Goal: Task Accomplishment & Management: Manage account settings

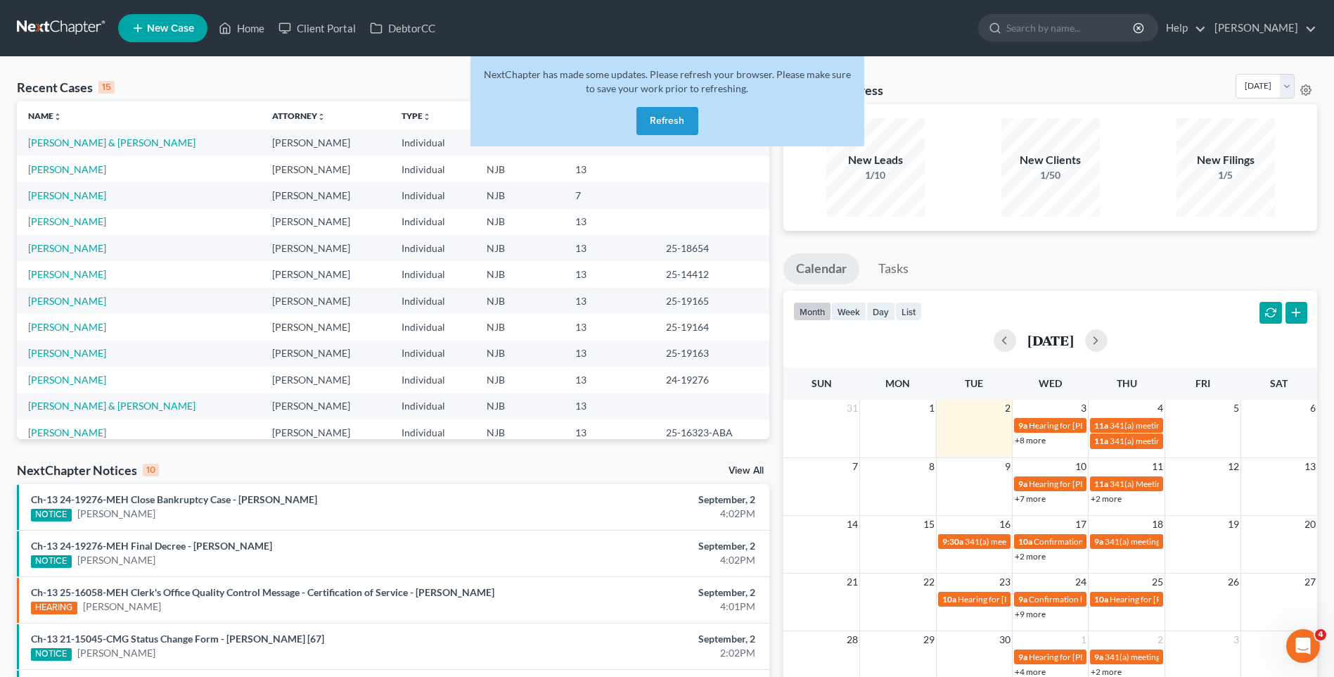
click at [674, 113] on button "Refresh" at bounding box center [668, 121] width 62 height 28
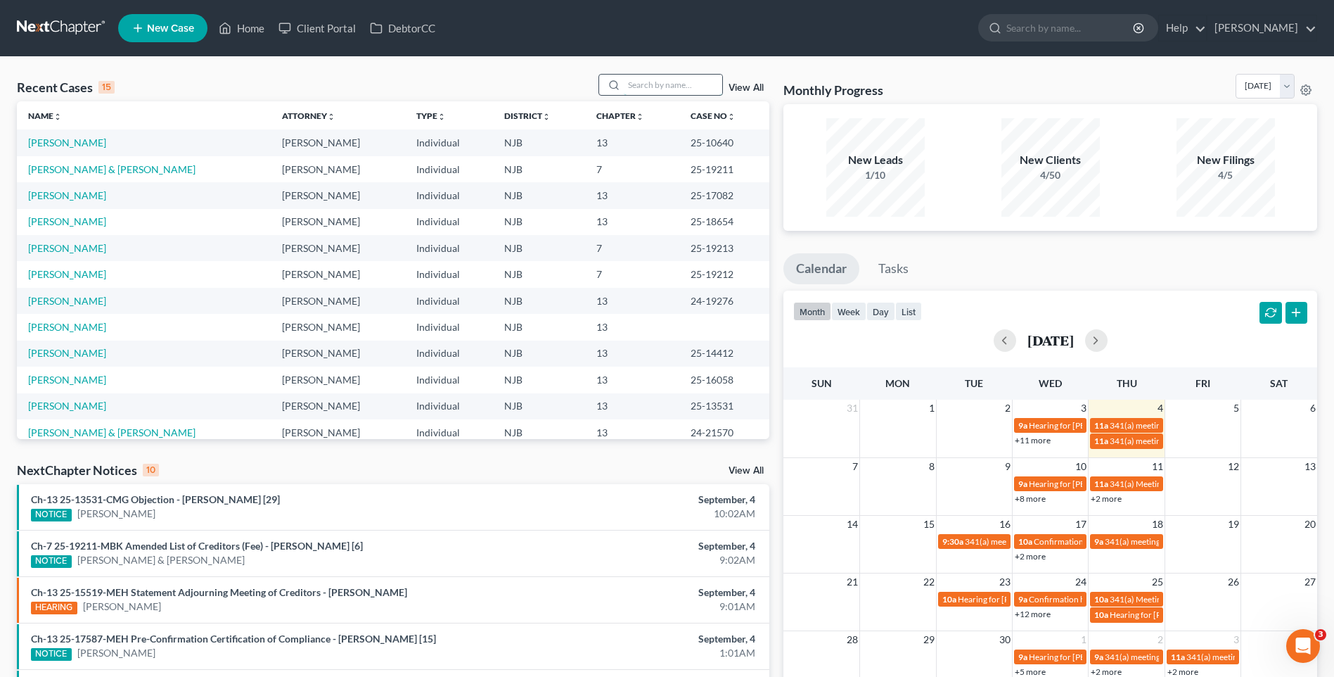
click at [633, 75] on input "search" at bounding box center [673, 85] width 98 height 20
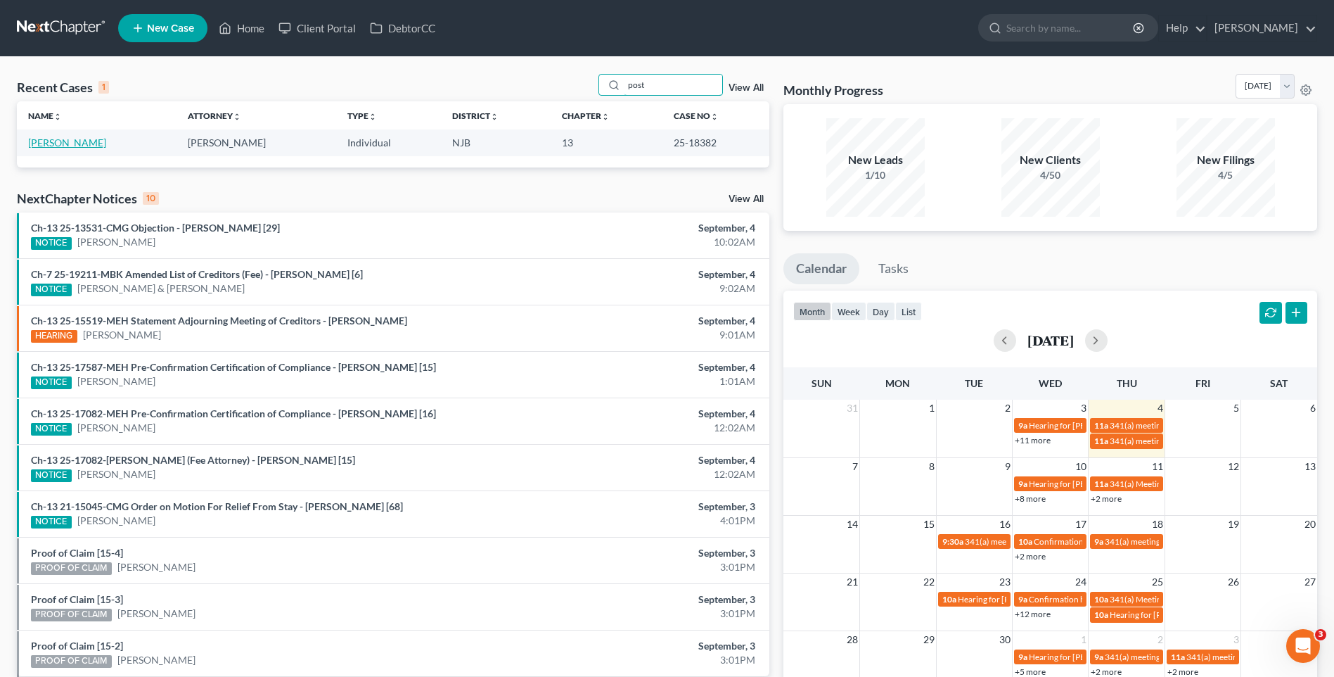
type input "post"
click at [74, 141] on link "[PERSON_NAME]" at bounding box center [67, 142] width 78 height 12
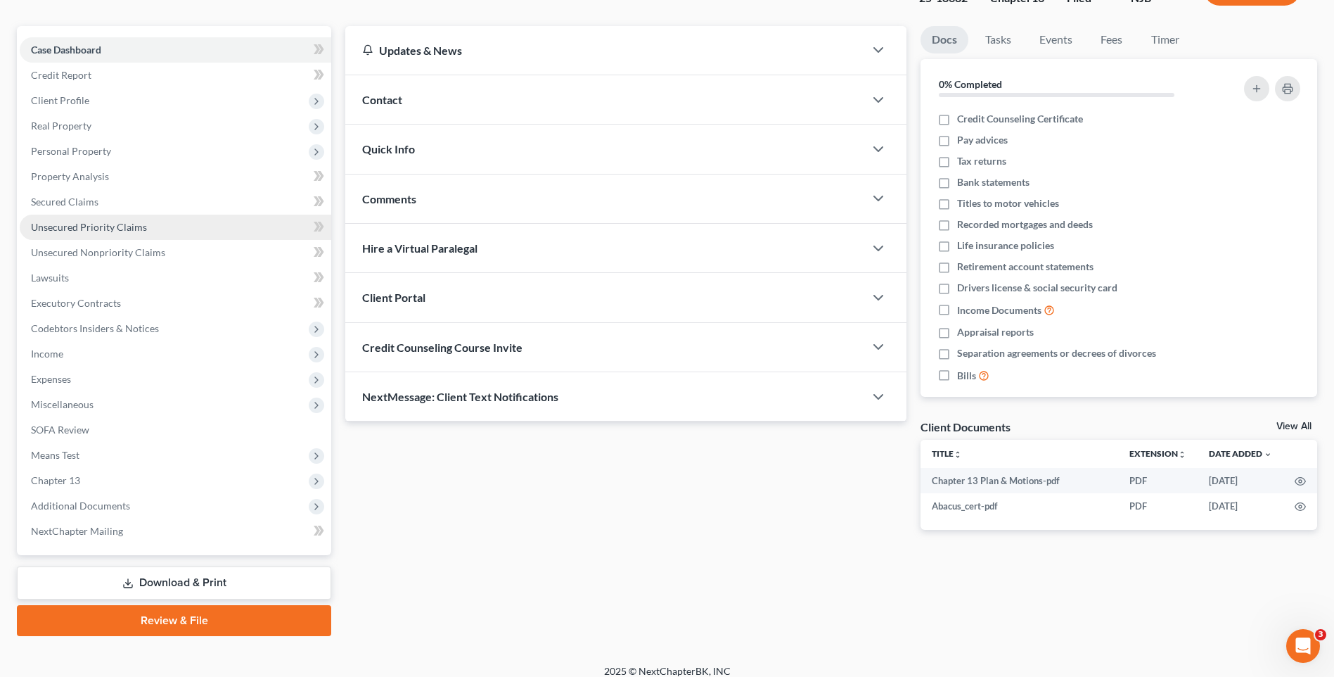
scroll to position [122, 0]
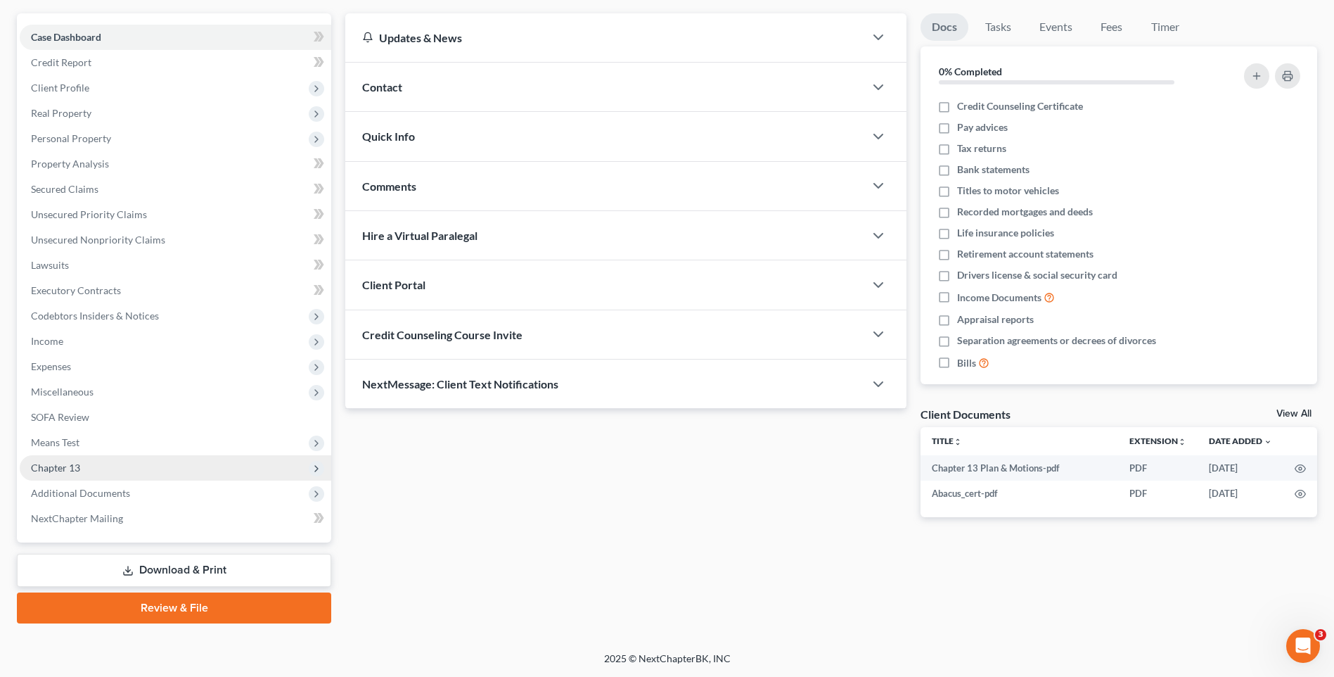
click at [165, 472] on span "Chapter 13" at bounding box center [176, 467] width 312 height 25
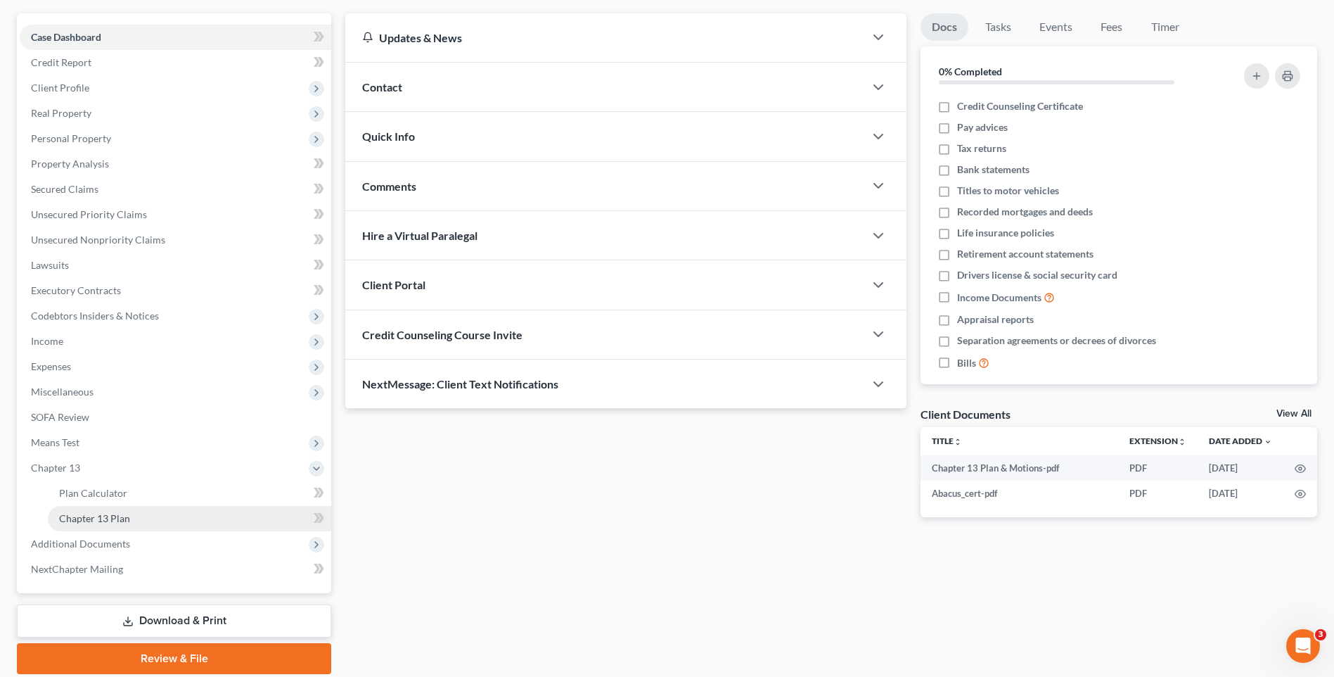
click at [185, 514] on link "Chapter 13 Plan" at bounding box center [189, 518] width 283 height 25
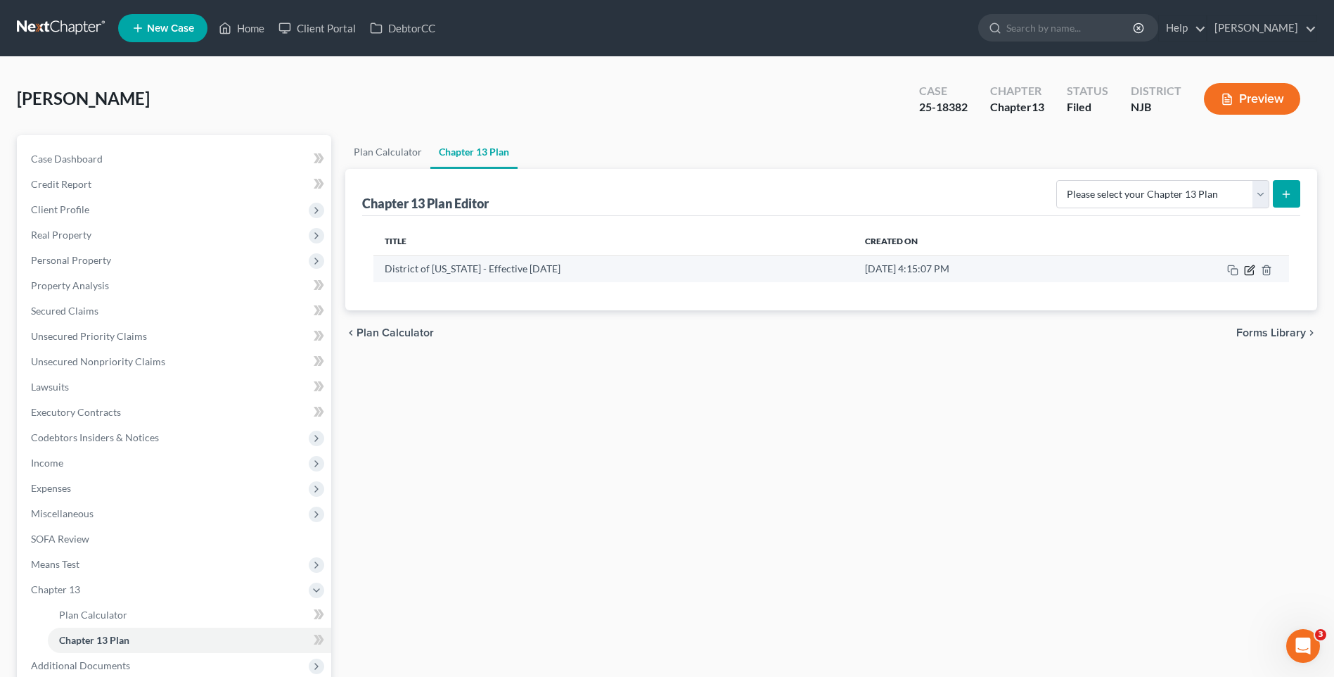
click at [1249, 266] on icon "button" at bounding box center [1249, 270] width 8 height 8
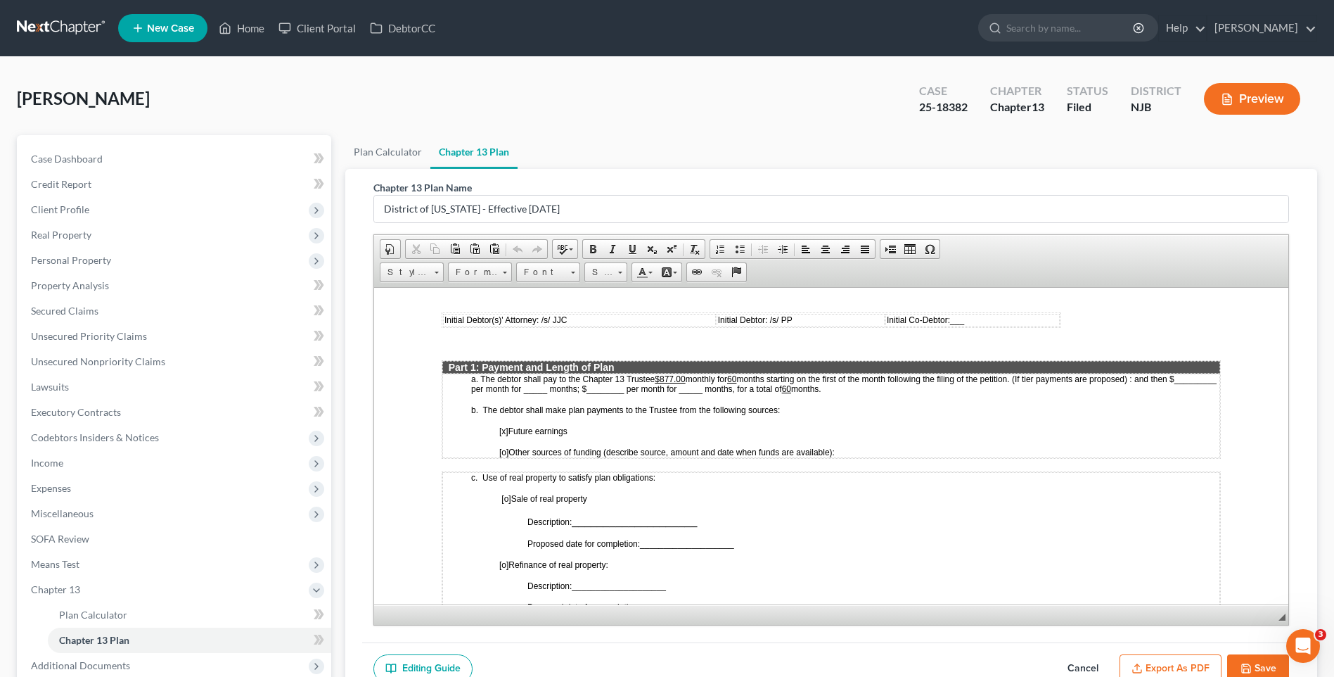
scroll to position [633, 0]
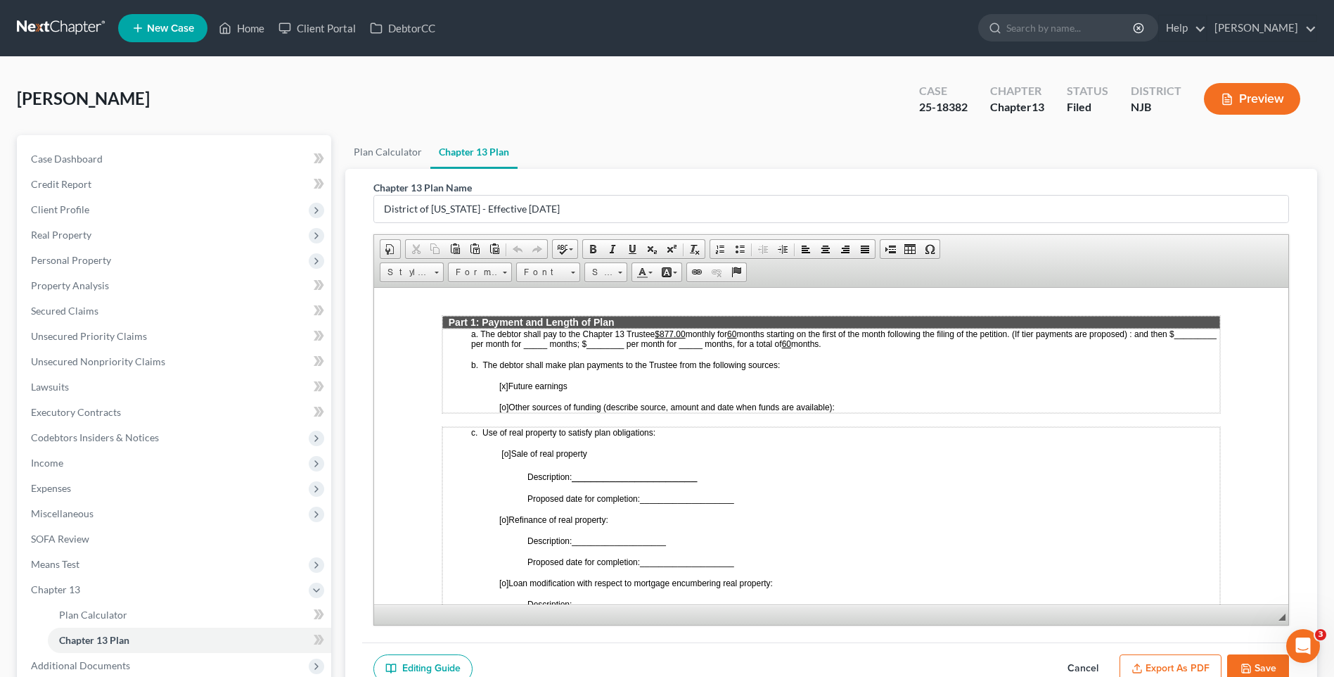
click at [1268, 661] on button "Save" at bounding box center [1258, 669] width 62 height 30
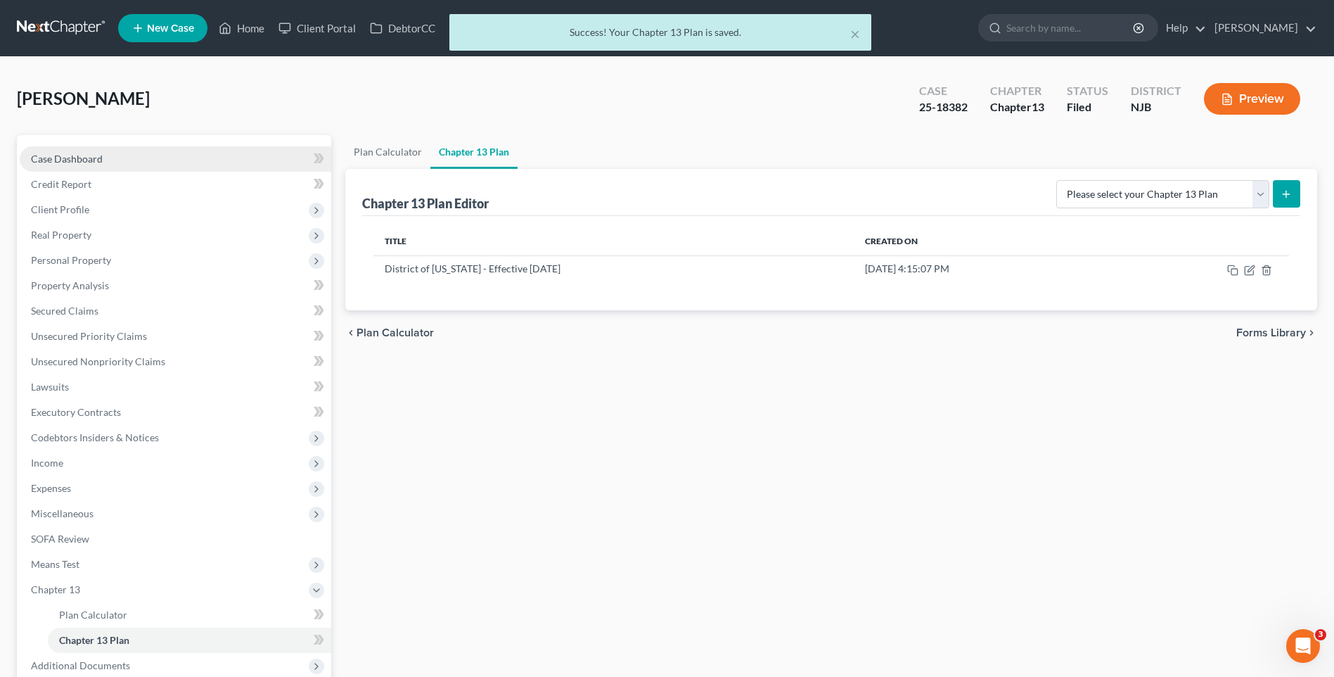
click at [136, 154] on link "Case Dashboard" at bounding box center [176, 158] width 312 height 25
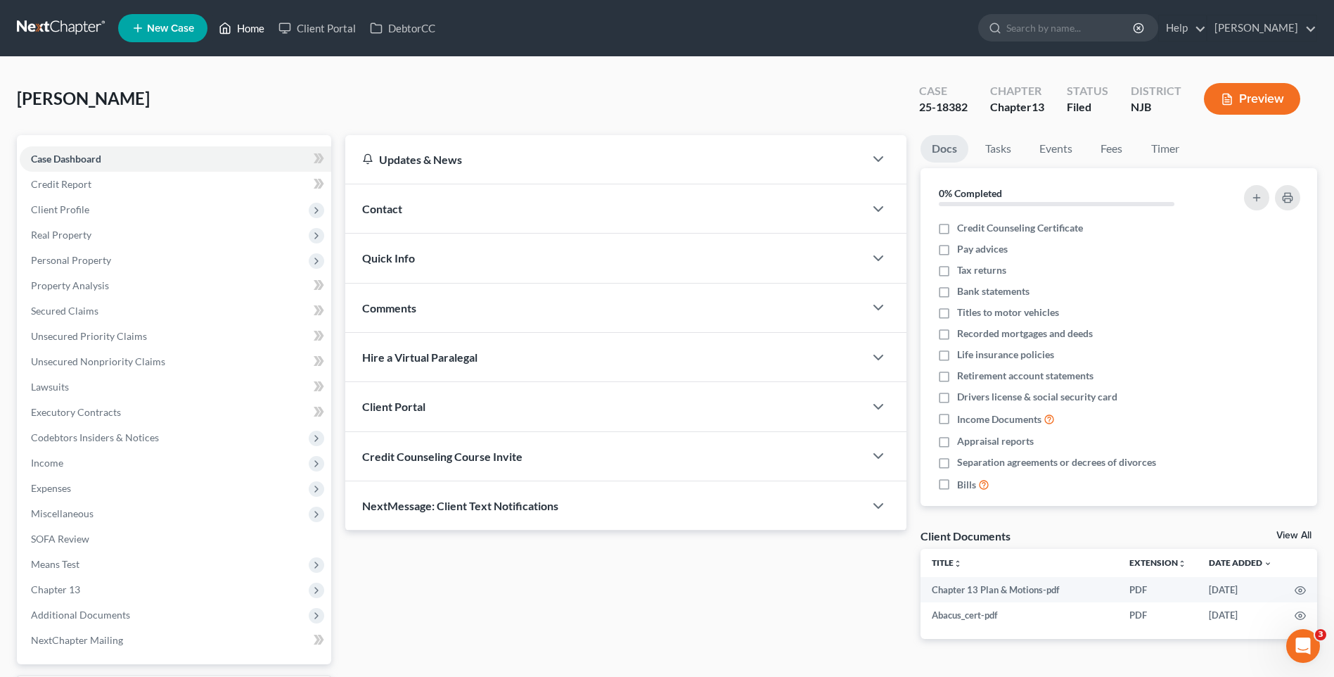
click at [250, 27] on link "Home" at bounding box center [242, 27] width 60 height 25
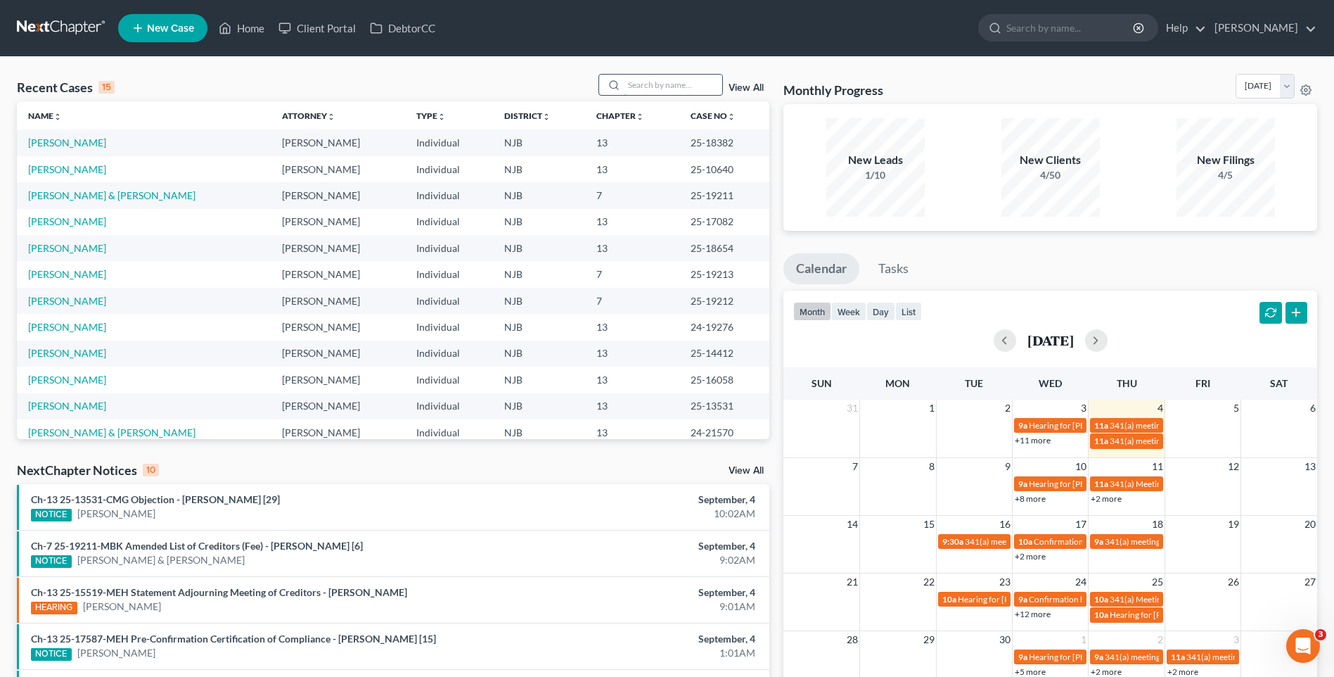
click at [641, 84] on input "search" at bounding box center [673, 85] width 98 height 20
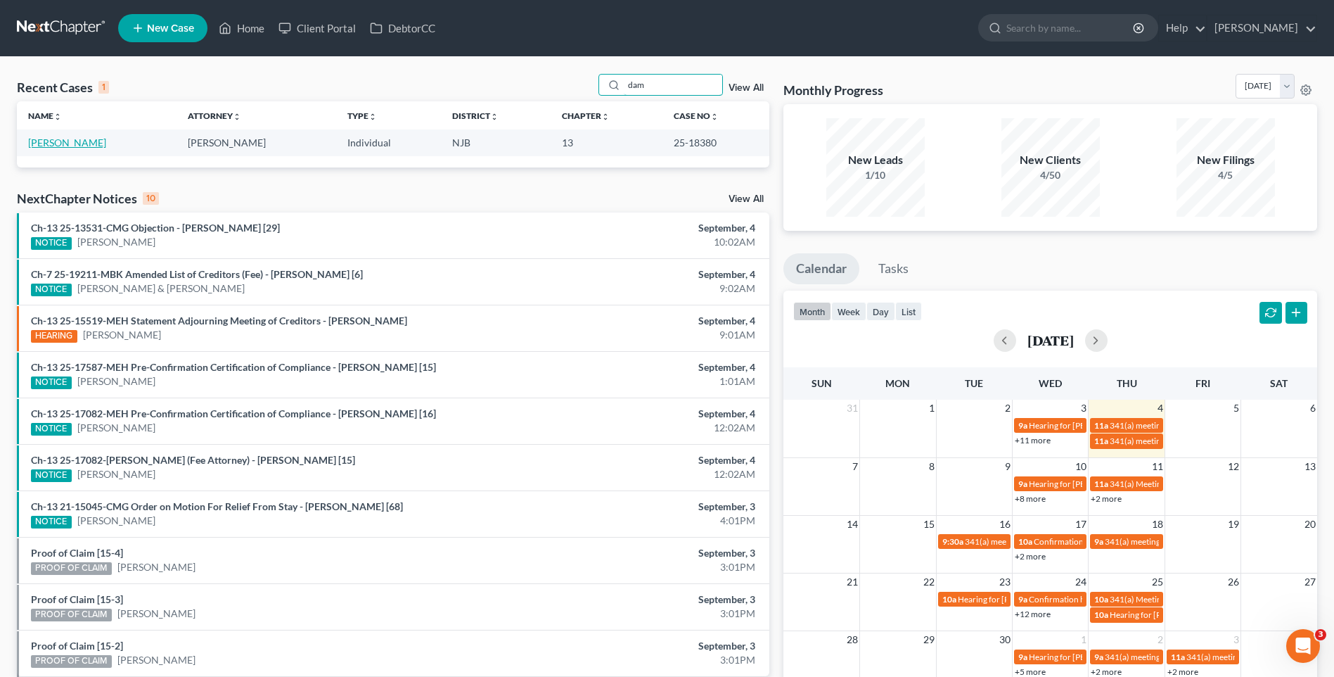
type input "dam"
click at [102, 143] on link "[PERSON_NAME]" at bounding box center [67, 142] width 78 height 12
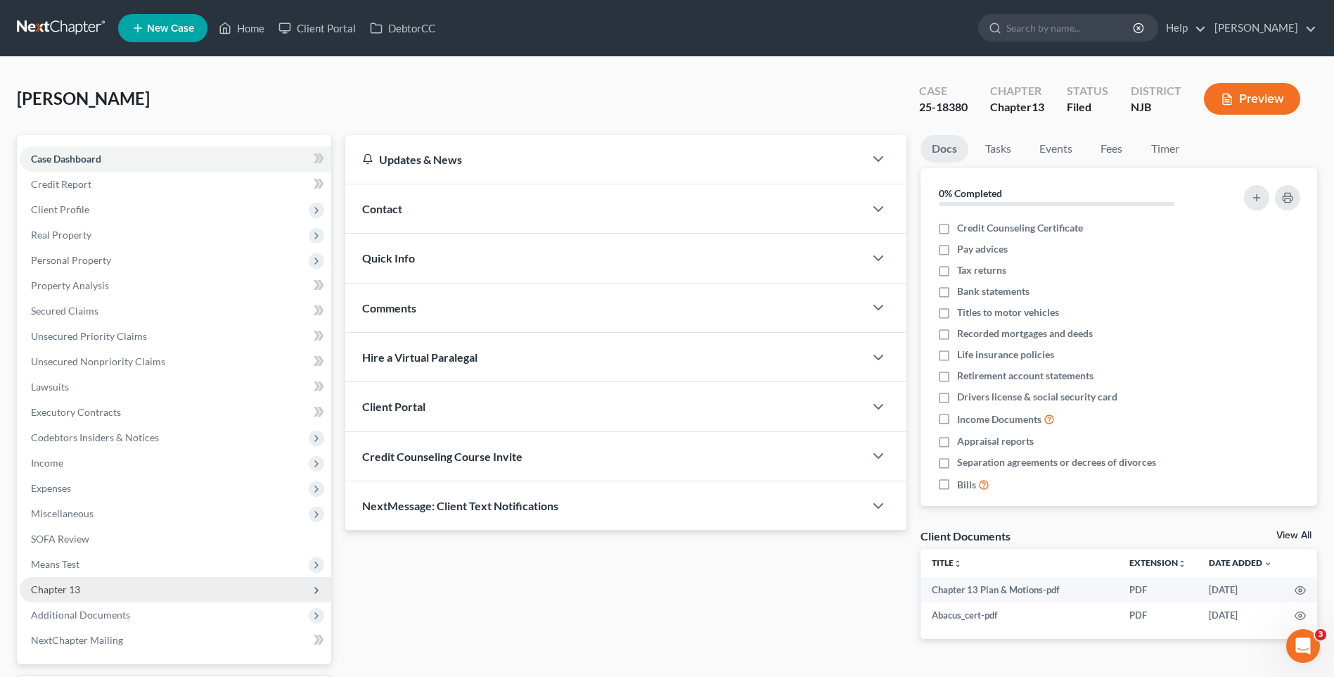
click at [149, 586] on span "Chapter 13" at bounding box center [176, 589] width 312 height 25
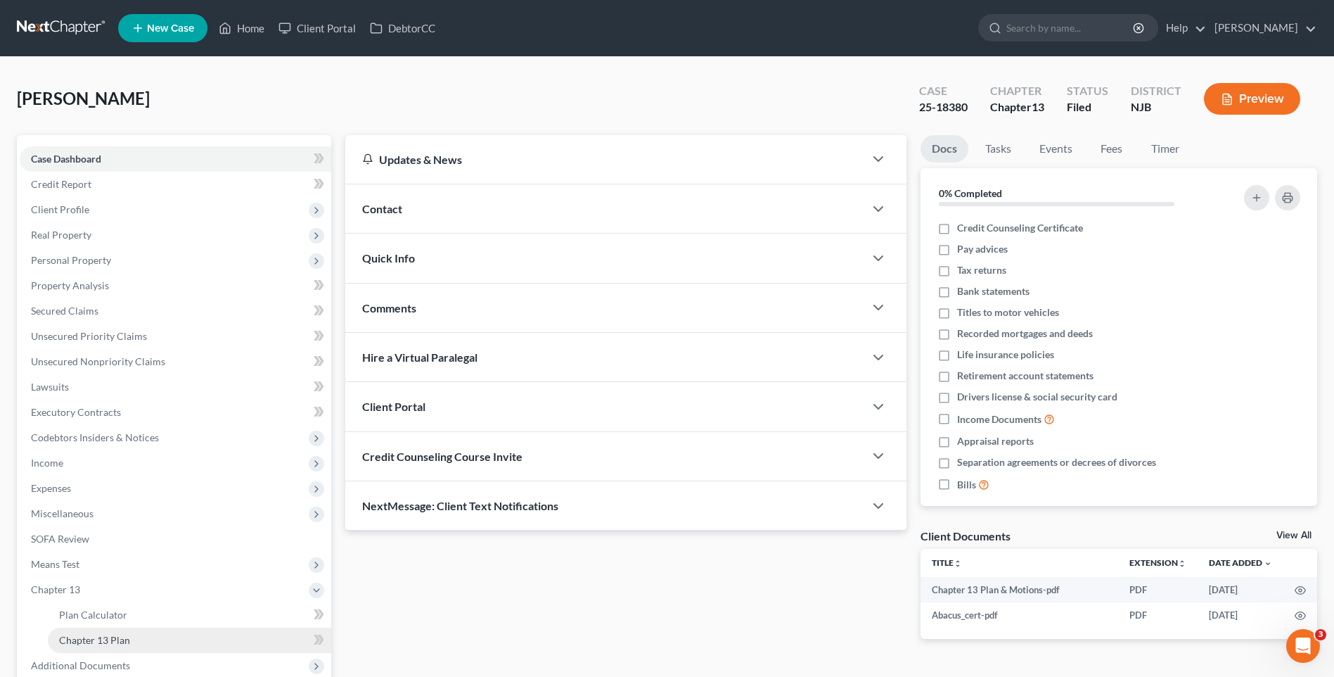
click at [157, 638] on link "Chapter 13 Plan" at bounding box center [189, 639] width 283 height 25
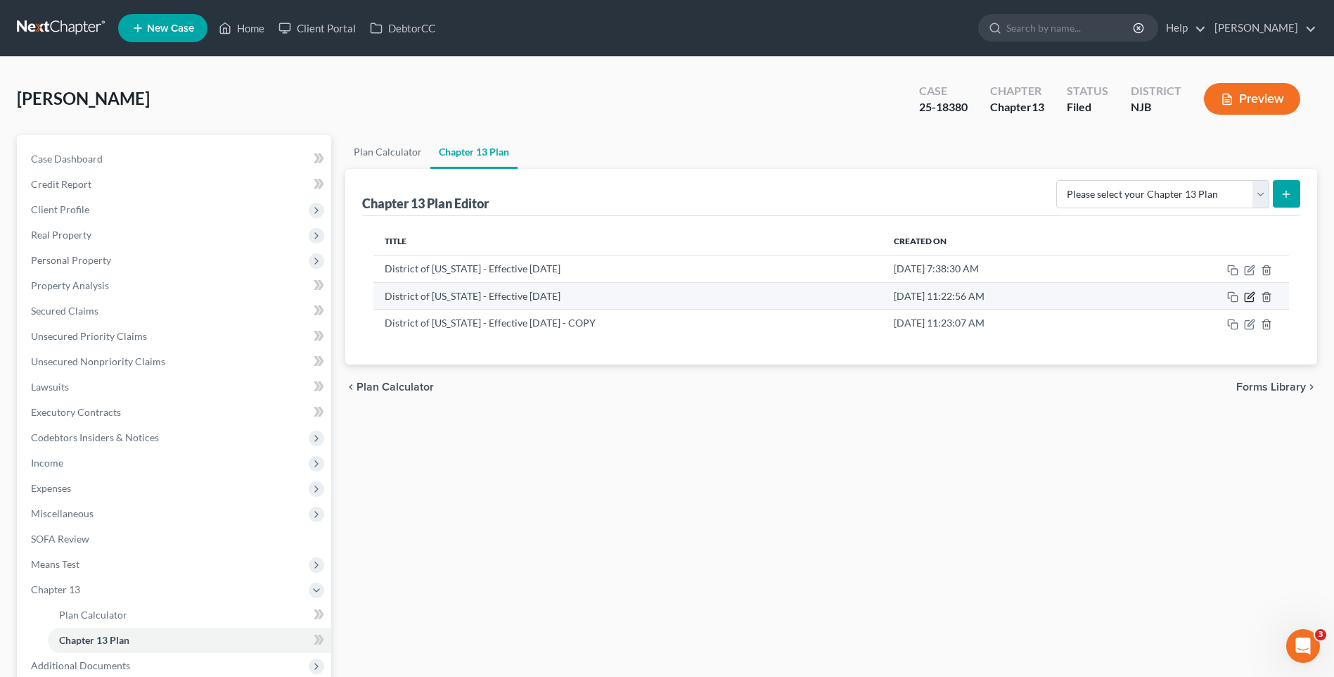
click at [1246, 295] on icon "button" at bounding box center [1249, 296] width 11 height 11
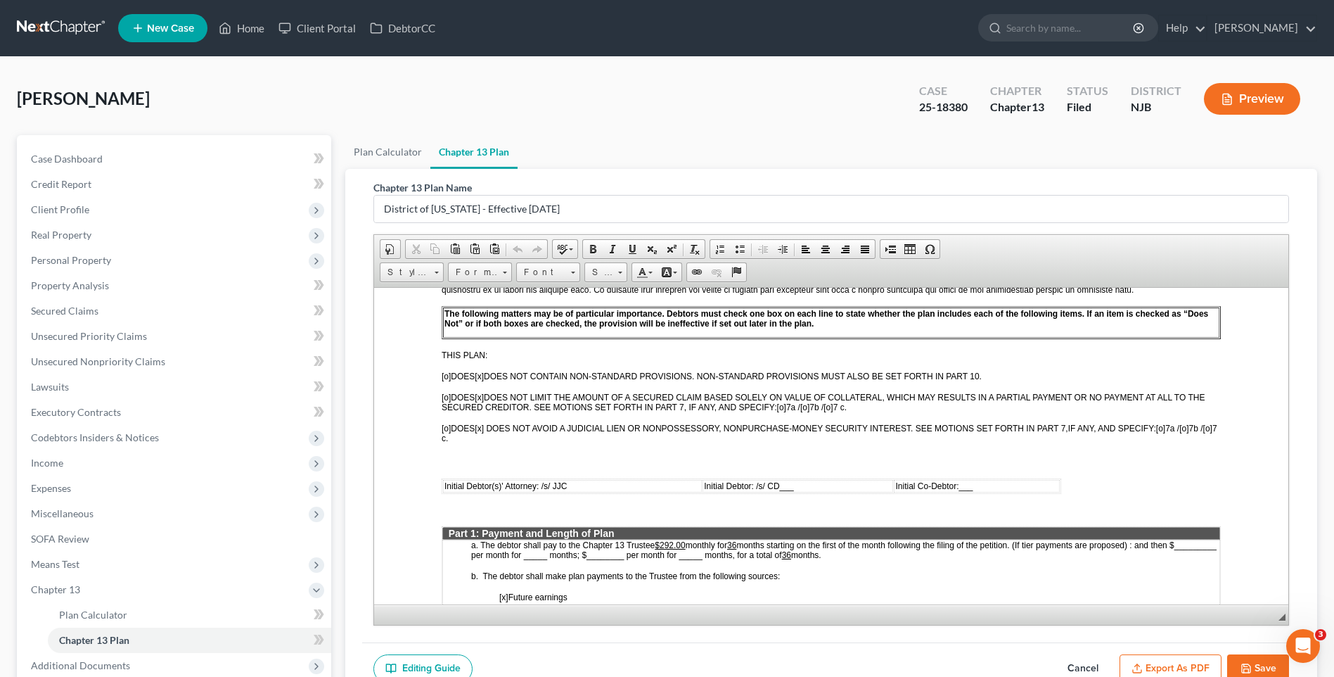
scroll to position [492, 0]
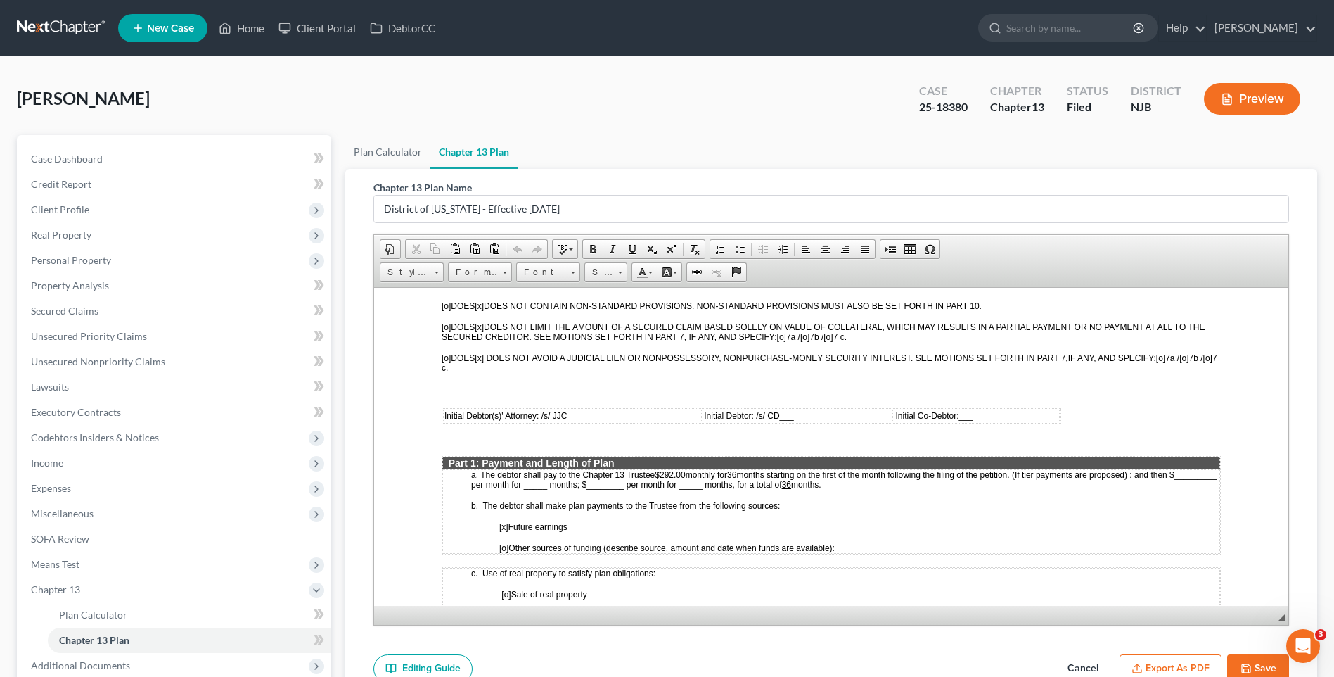
click at [1270, 658] on button "Save" at bounding box center [1258, 669] width 62 height 30
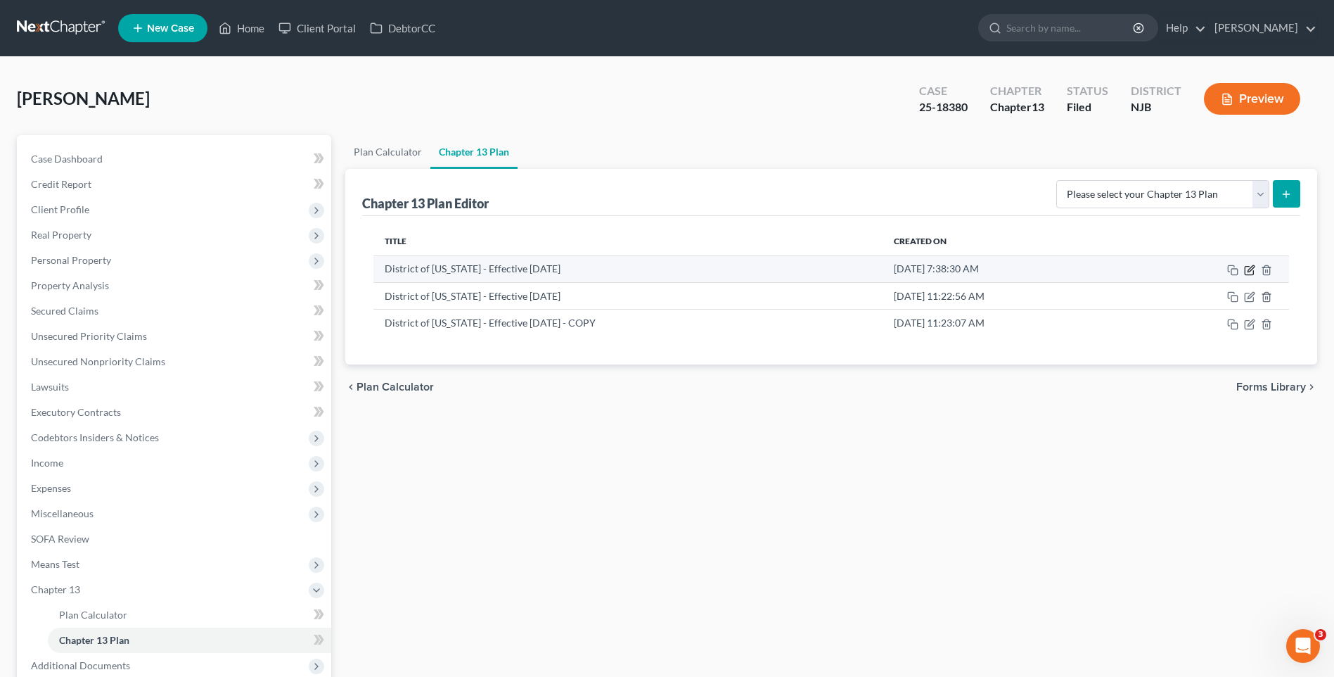
click at [1252, 271] on icon "button" at bounding box center [1249, 269] width 11 height 11
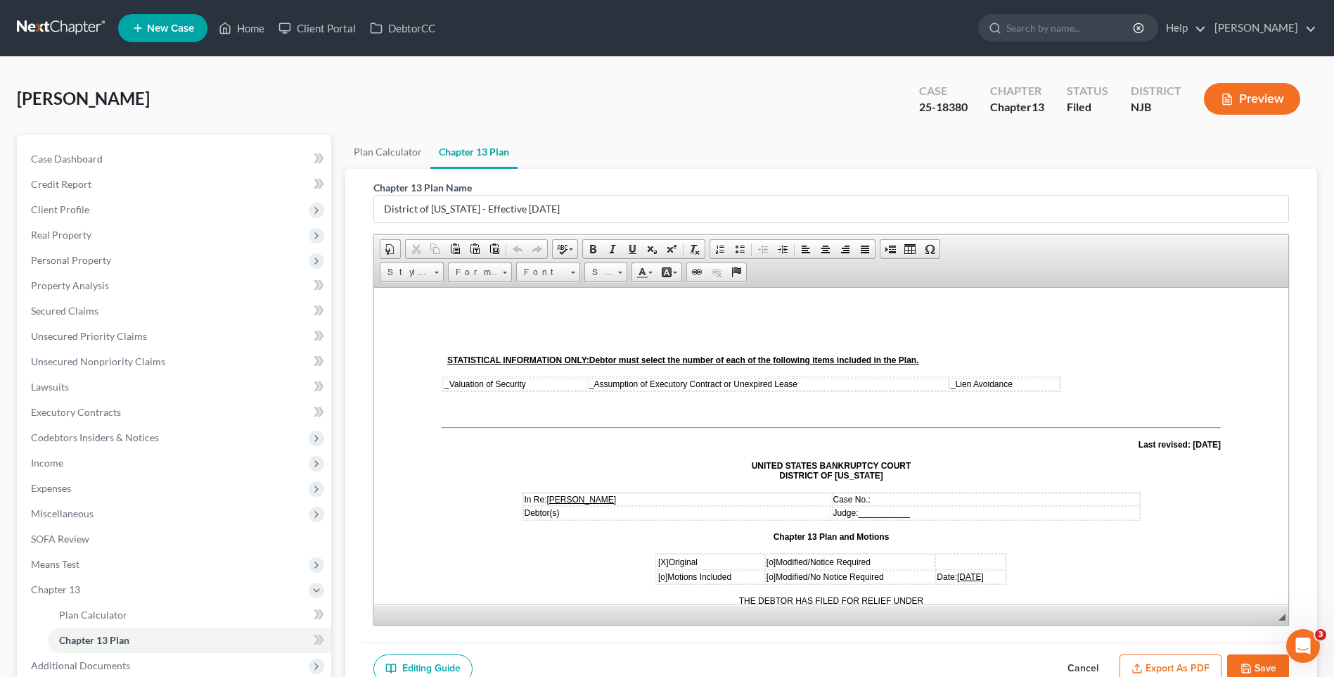
scroll to position [0, 0]
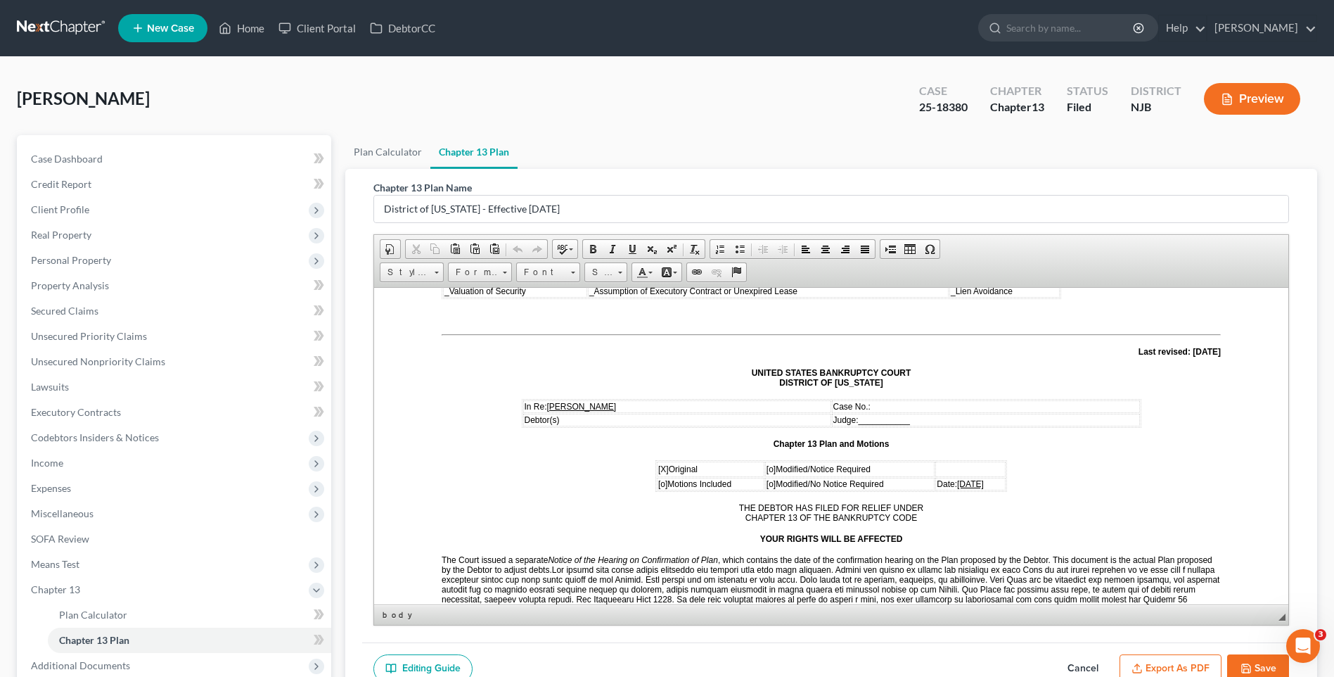
scroll to position [70, 0]
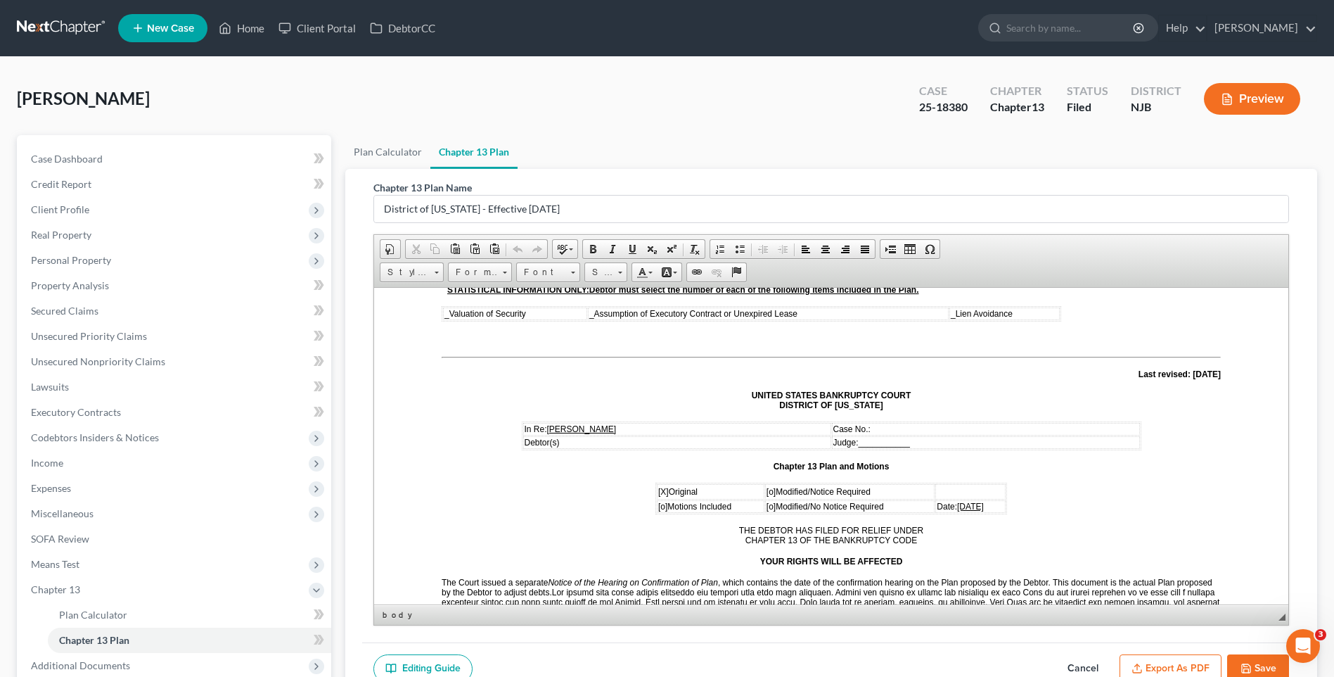
click at [1262, 663] on button "Save" at bounding box center [1258, 669] width 62 height 30
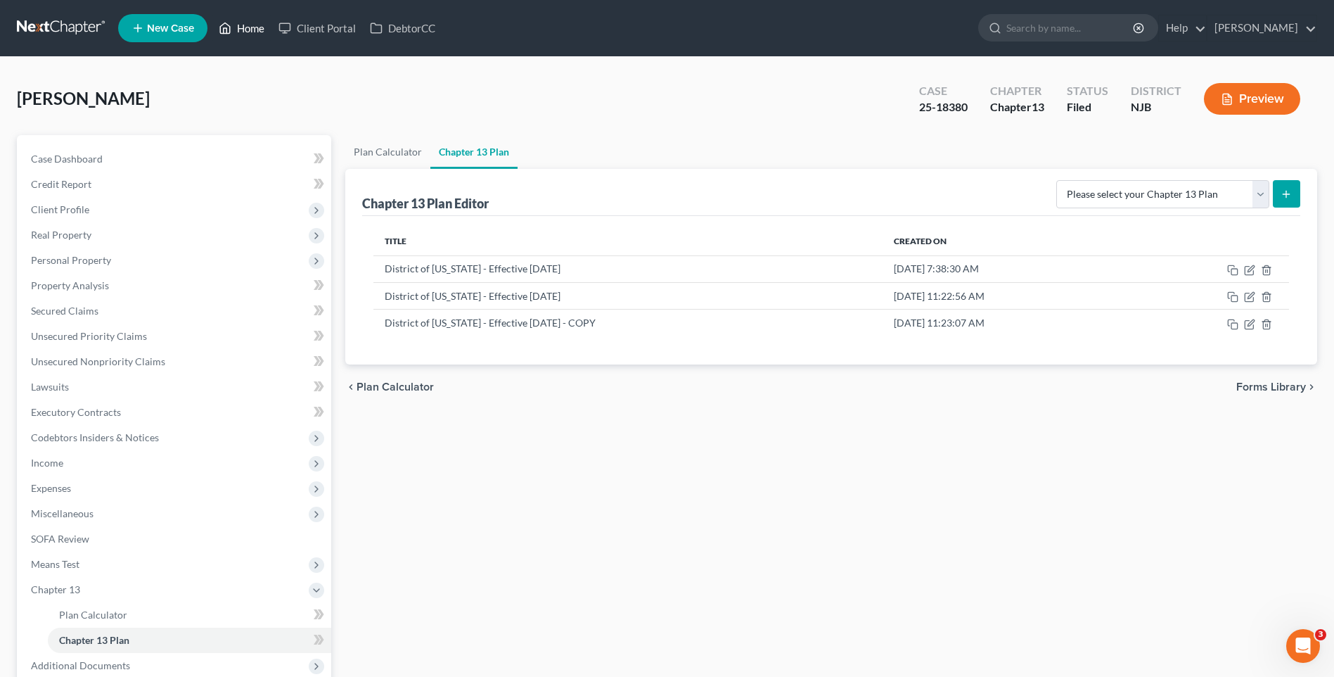
click at [252, 29] on link "Home" at bounding box center [242, 27] width 60 height 25
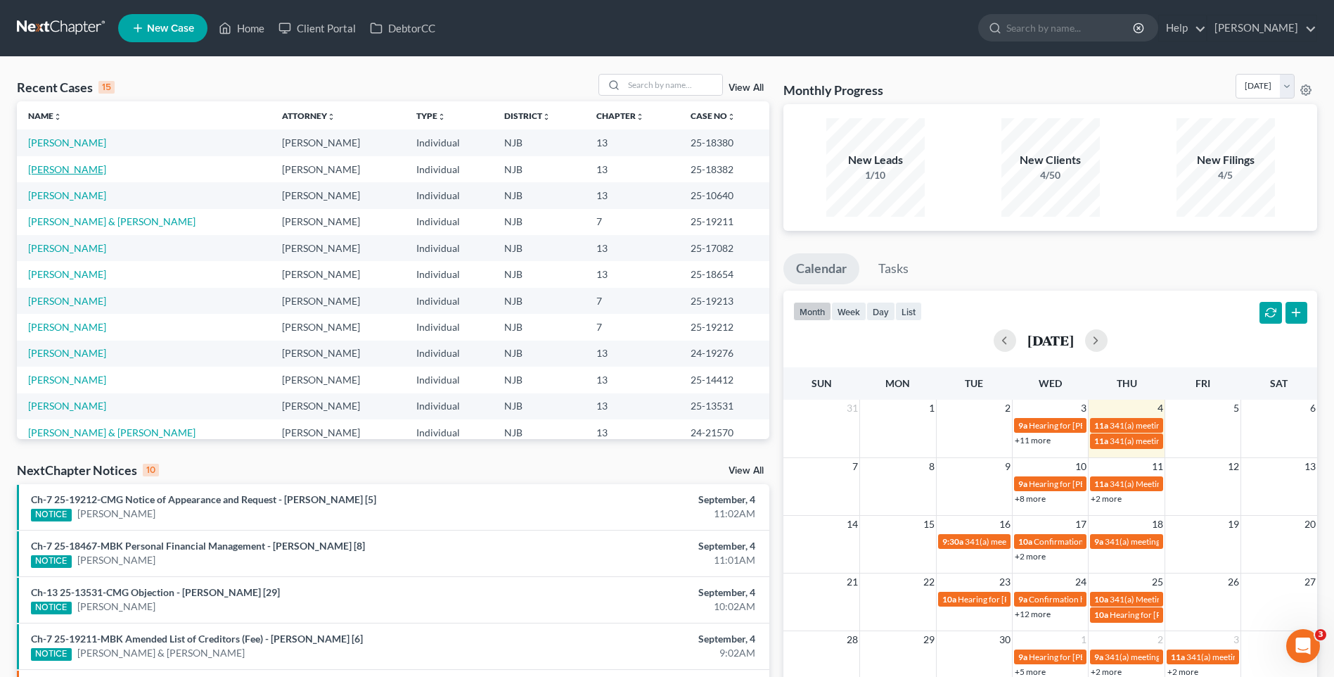
click at [79, 172] on link "[PERSON_NAME]" at bounding box center [67, 169] width 78 height 12
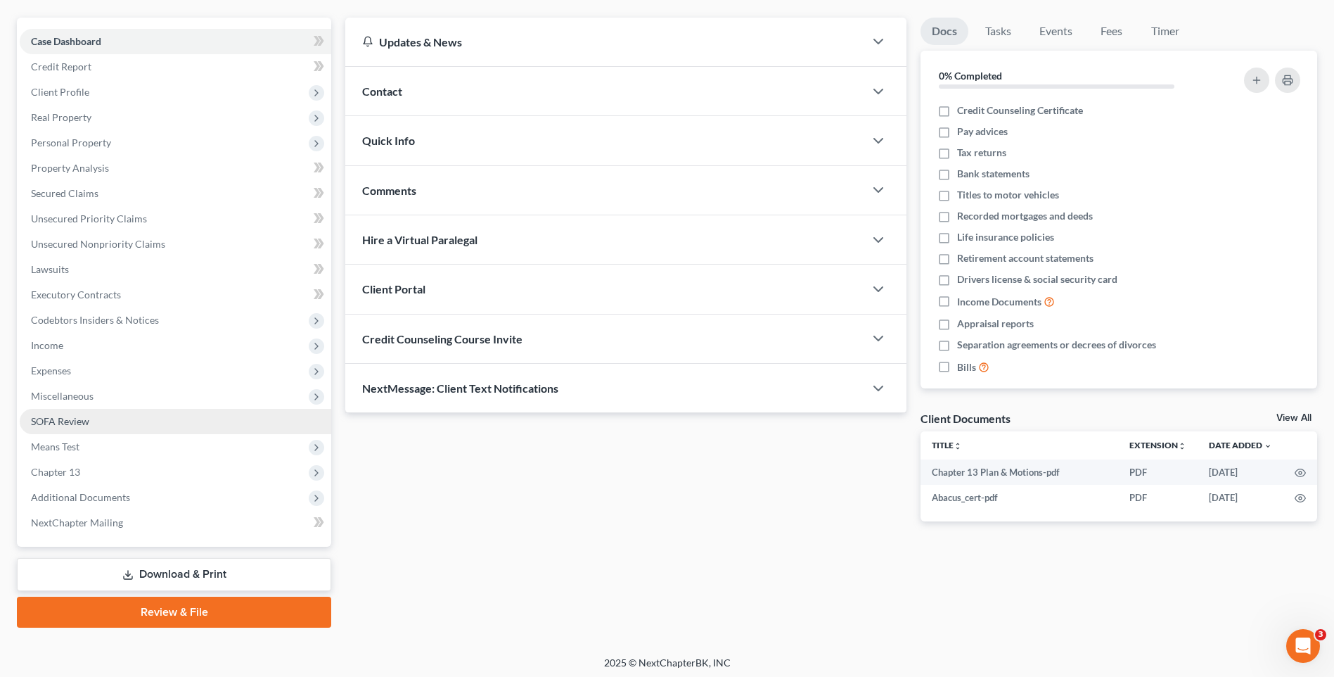
scroll to position [122, 0]
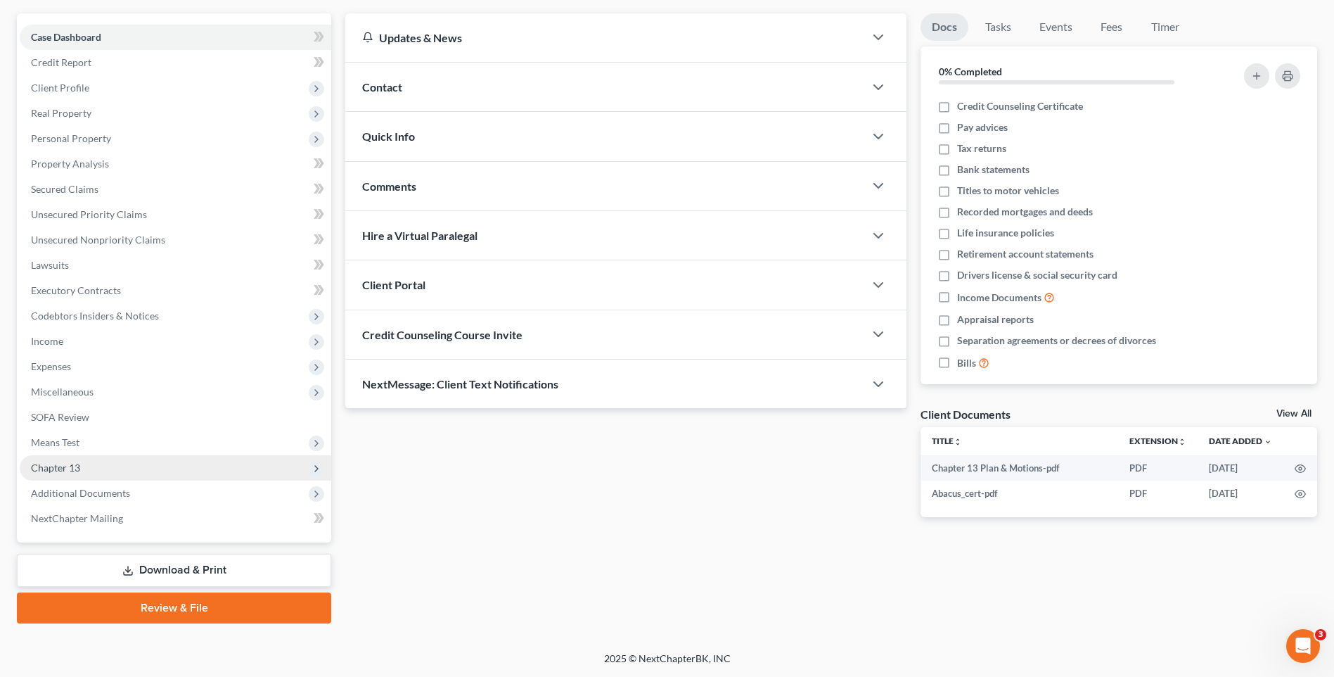
click at [191, 470] on span "Chapter 13" at bounding box center [176, 467] width 312 height 25
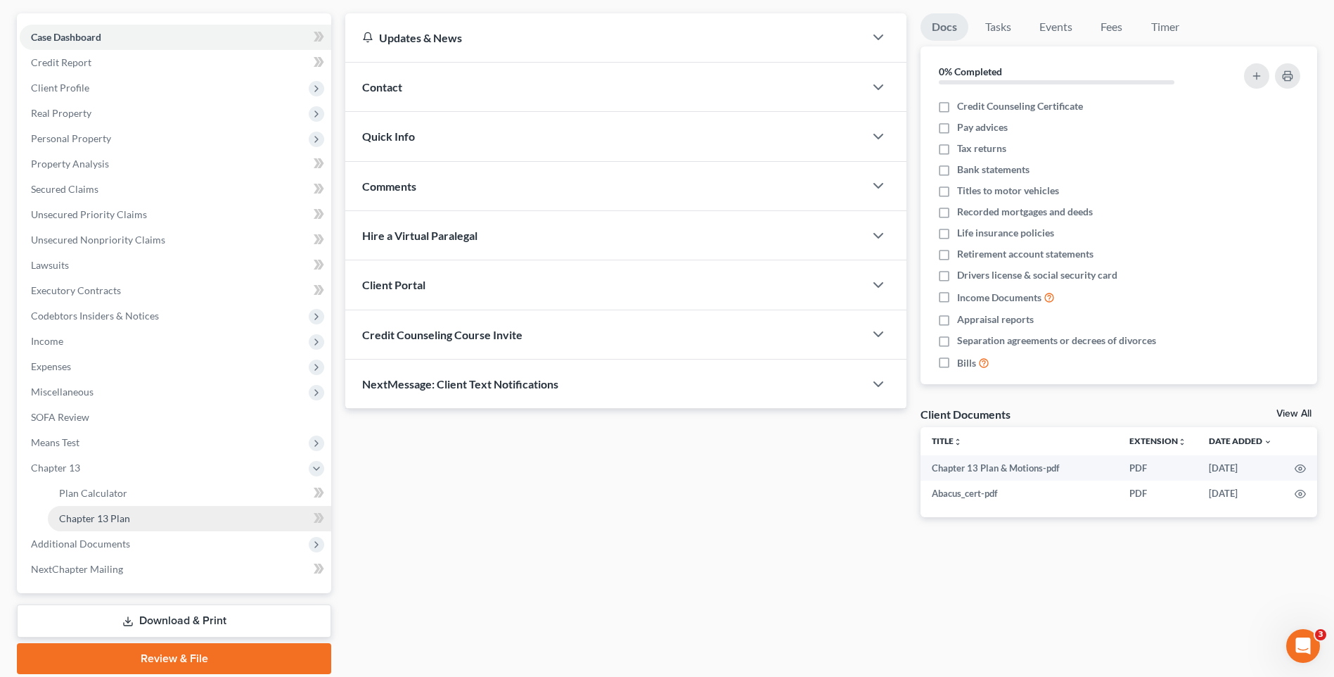
click at [196, 520] on link "Chapter 13 Plan" at bounding box center [189, 518] width 283 height 25
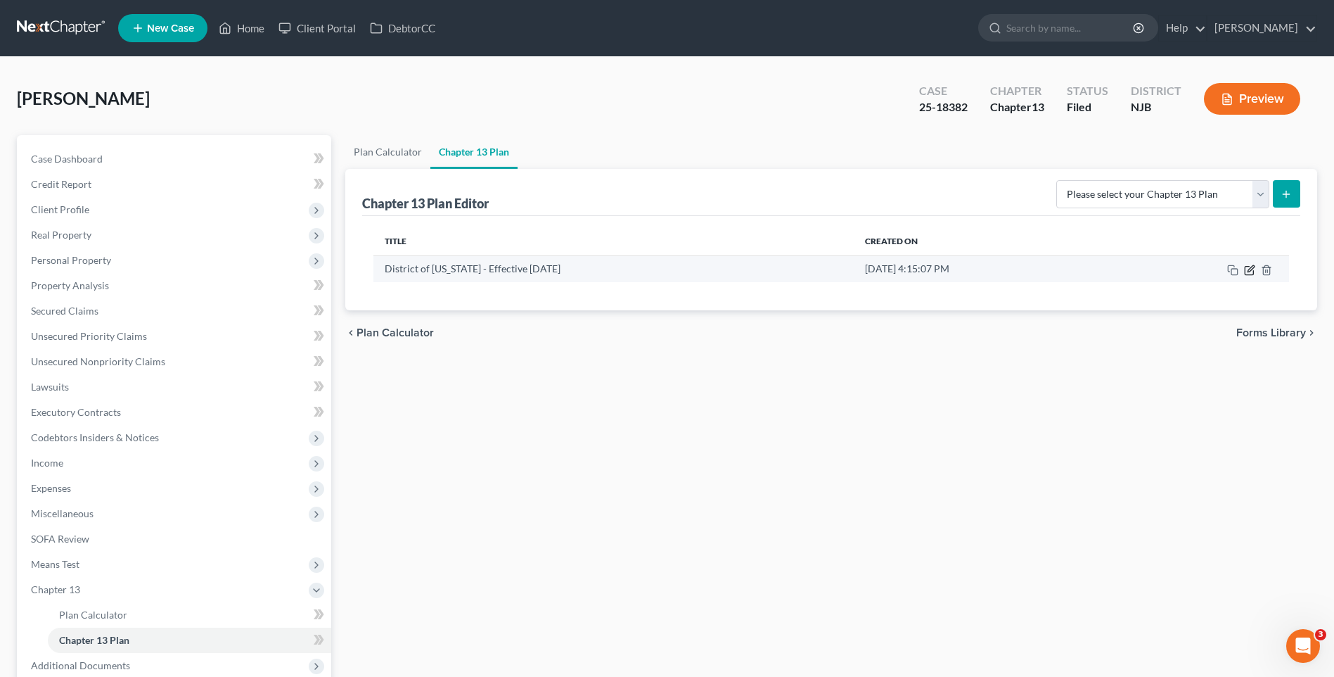
click at [1249, 271] on icon "button" at bounding box center [1251, 268] width 6 height 6
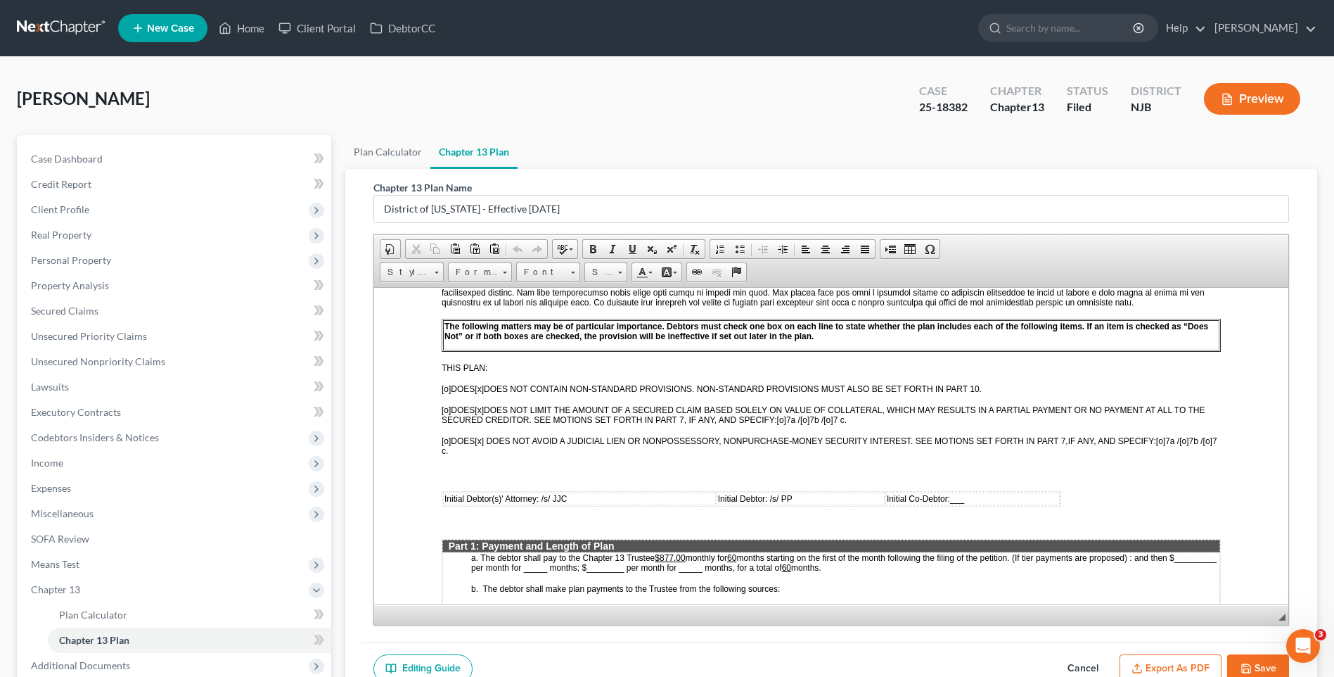
scroll to position [352, 0]
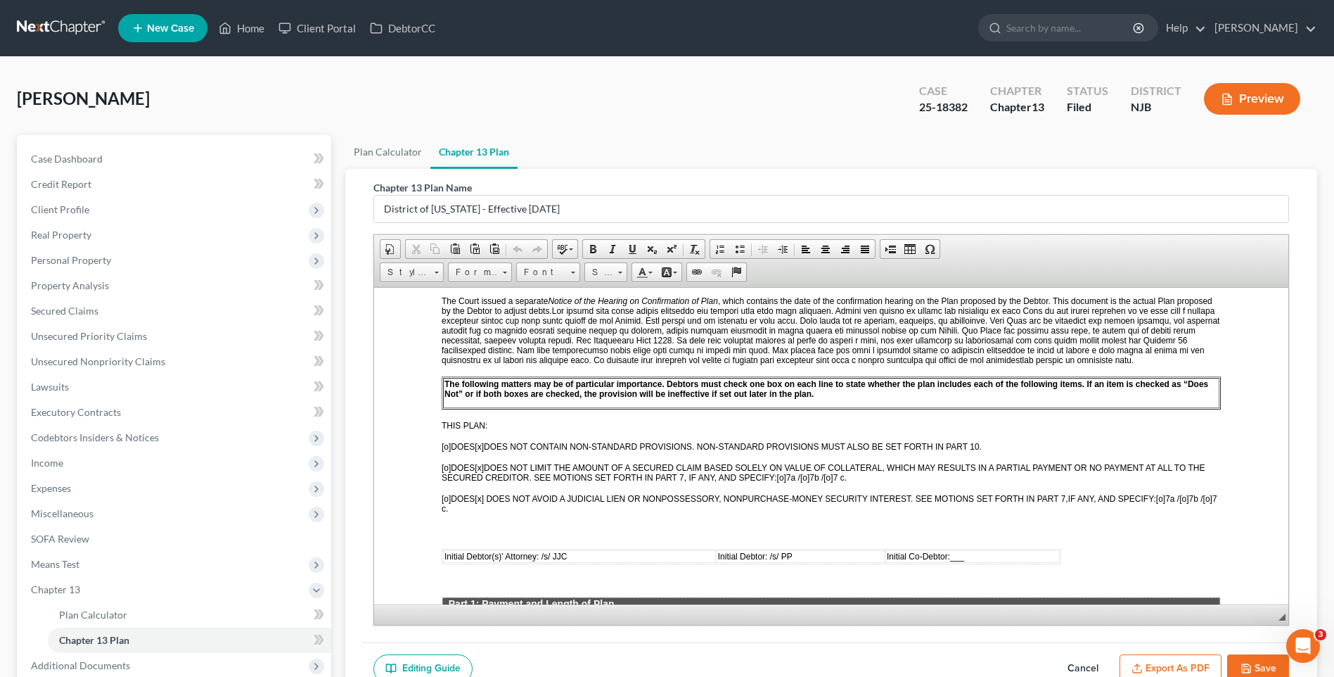
click at [1258, 660] on button "Save" at bounding box center [1258, 669] width 62 height 30
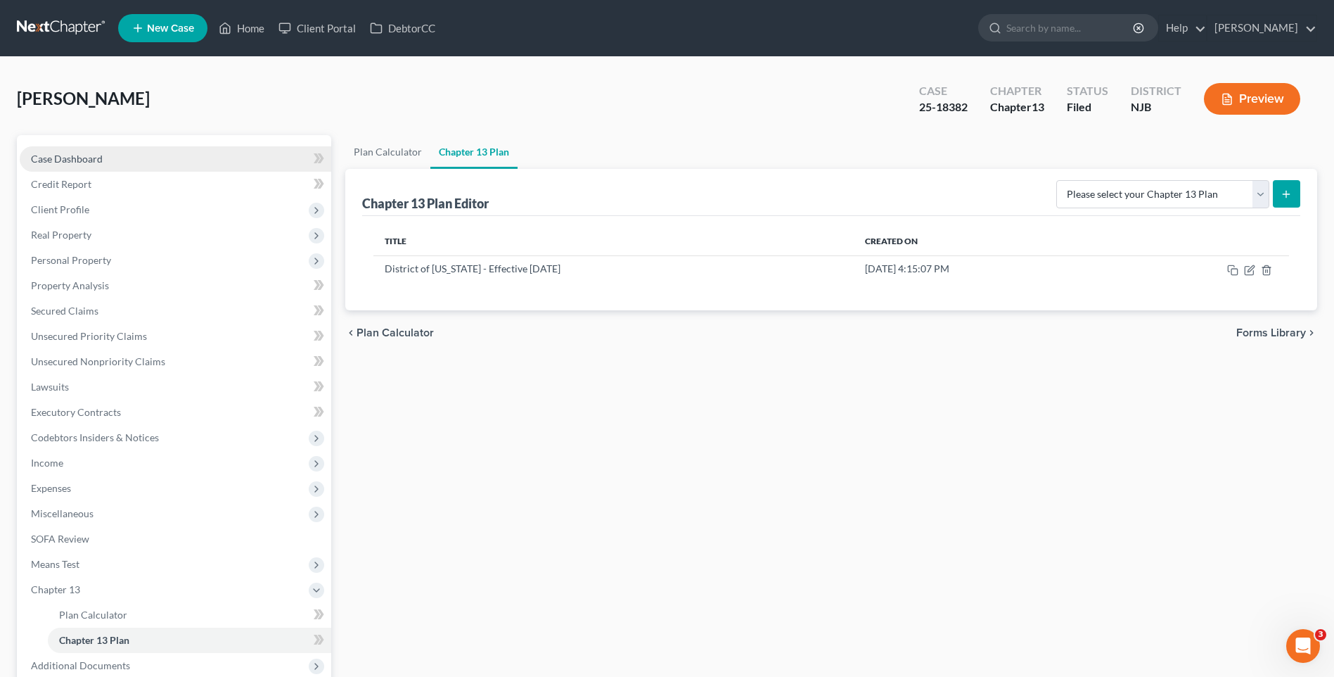
click at [108, 165] on link "Case Dashboard" at bounding box center [176, 158] width 312 height 25
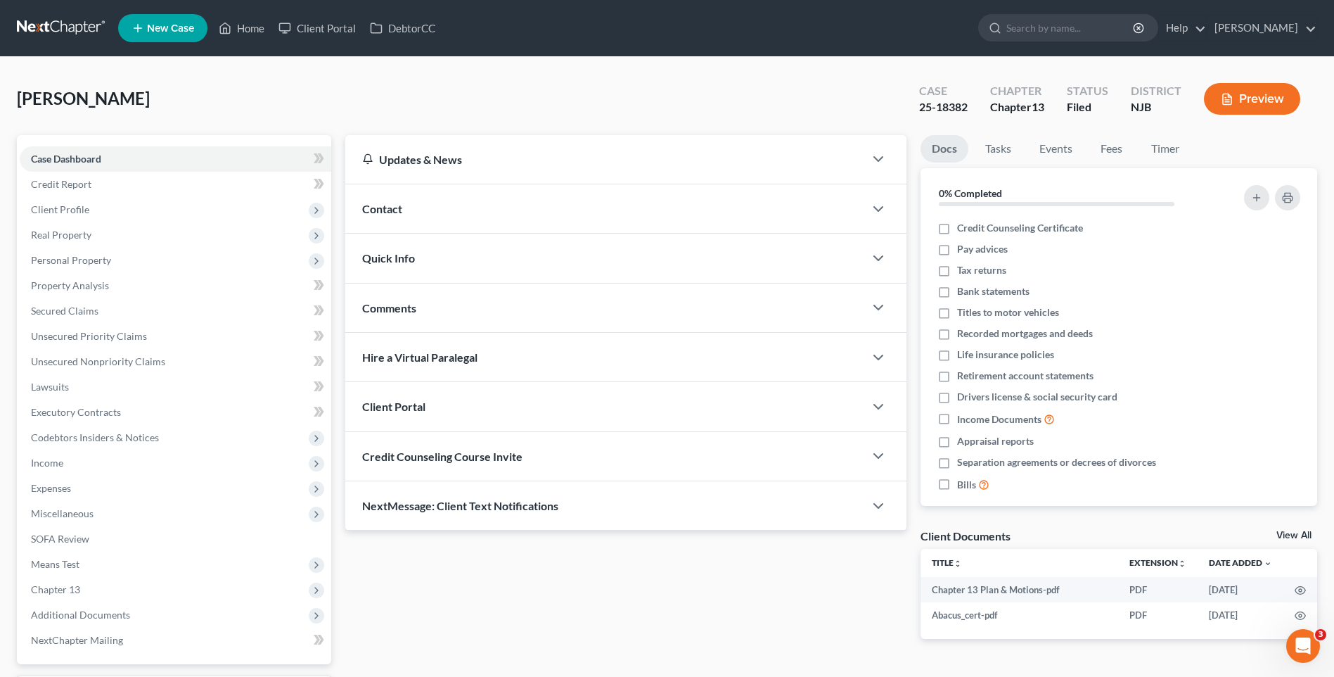
click at [1259, 93] on button "Preview" at bounding box center [1252, 99] width 96 height 32
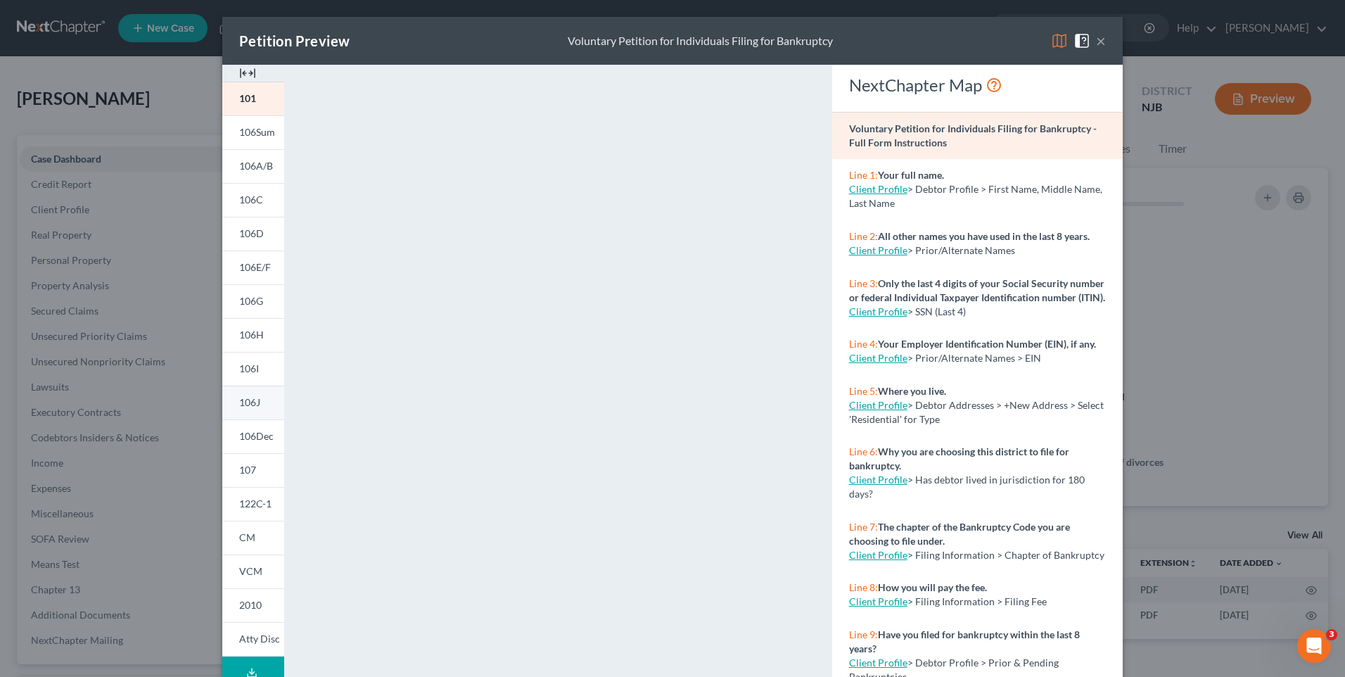
click at [253, 395] on link "106J" at bounding box center [253, 402] width 62 height 34
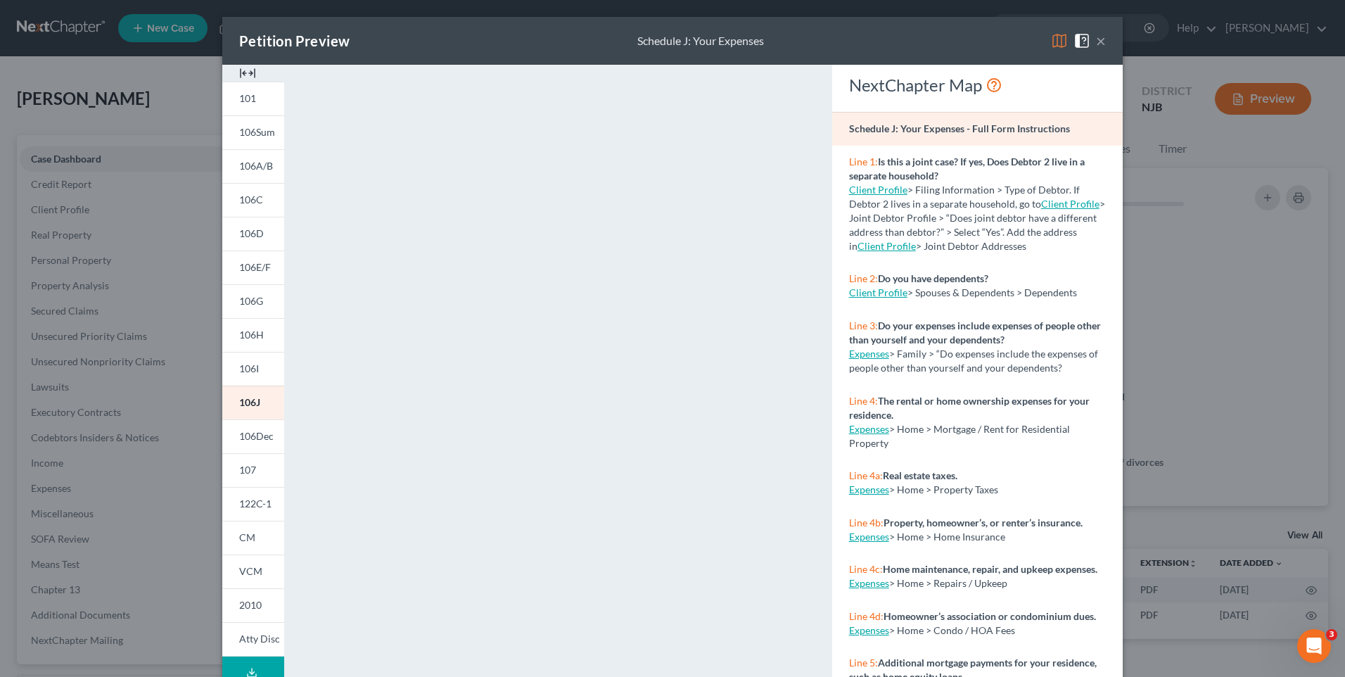
click at [1096, 39] on button "×" at bounding box center [1101, 40] width 10 height 17
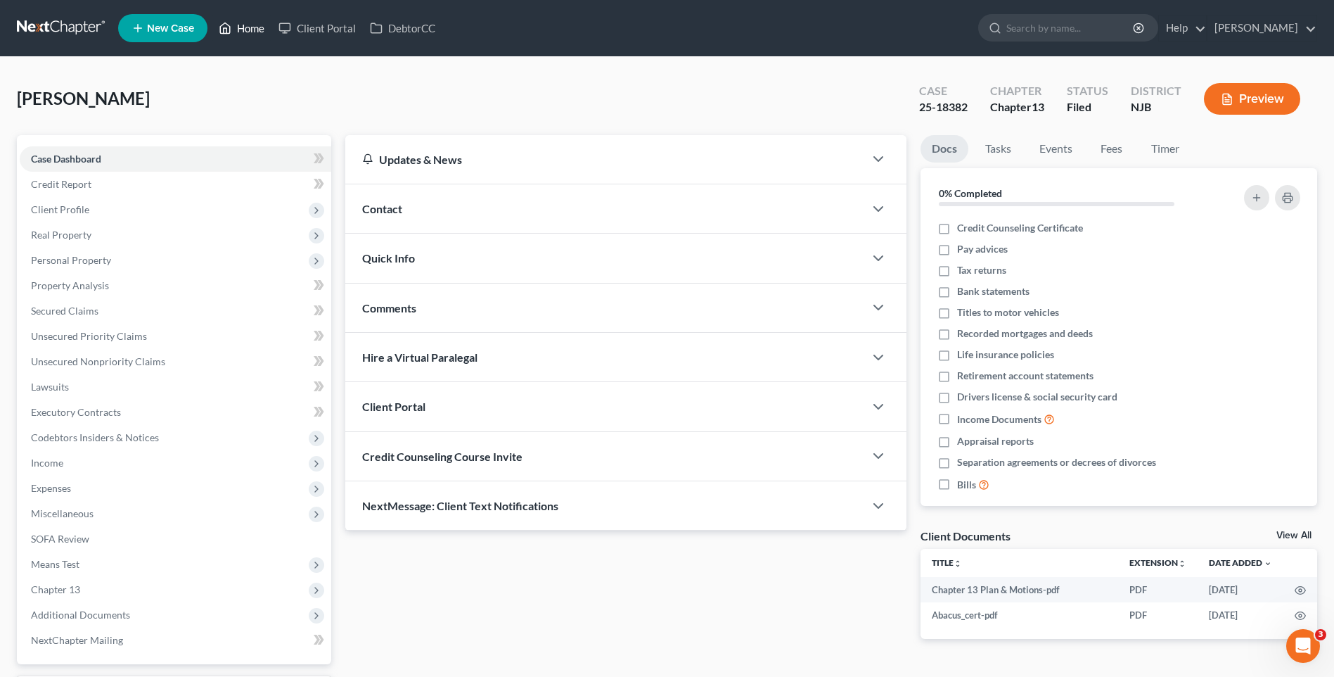
click at [254, 26] on link "Home" at bounding box center [242, 27] width 60 height 25
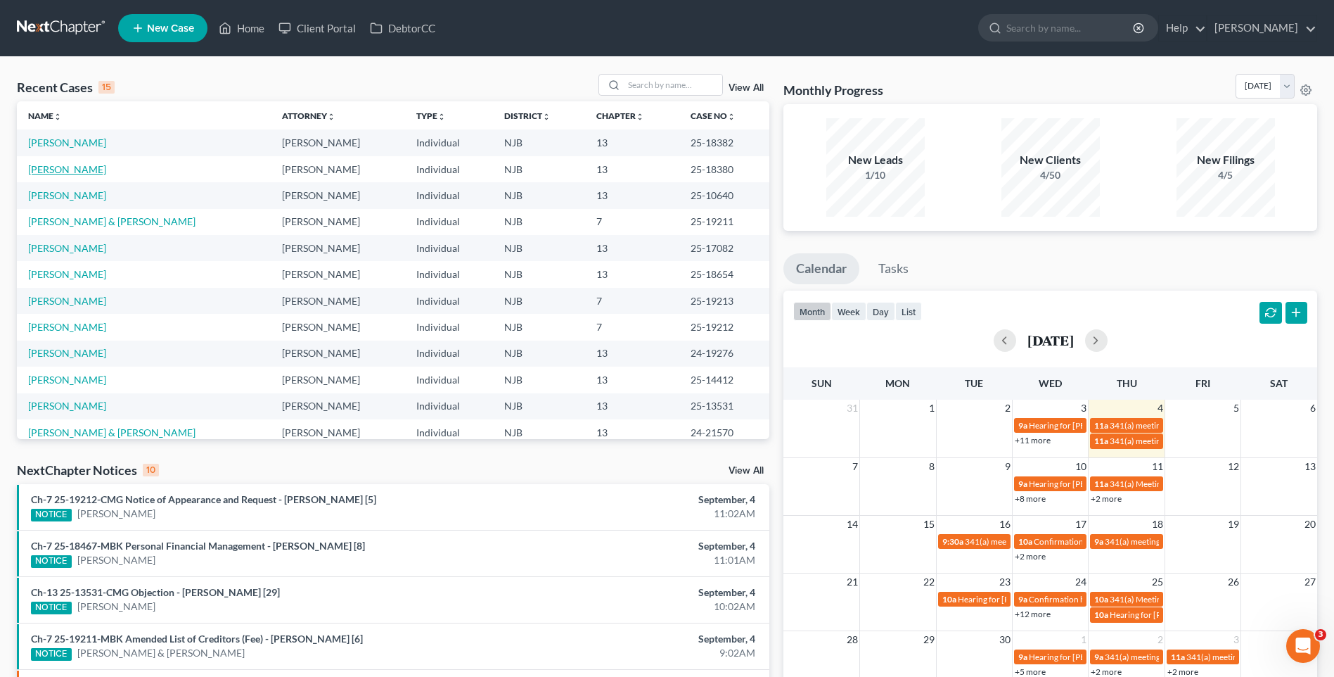
click at [106, 172] on link "[PERSON_NAME]" at bounding box center [67, 169] width 78 height 12
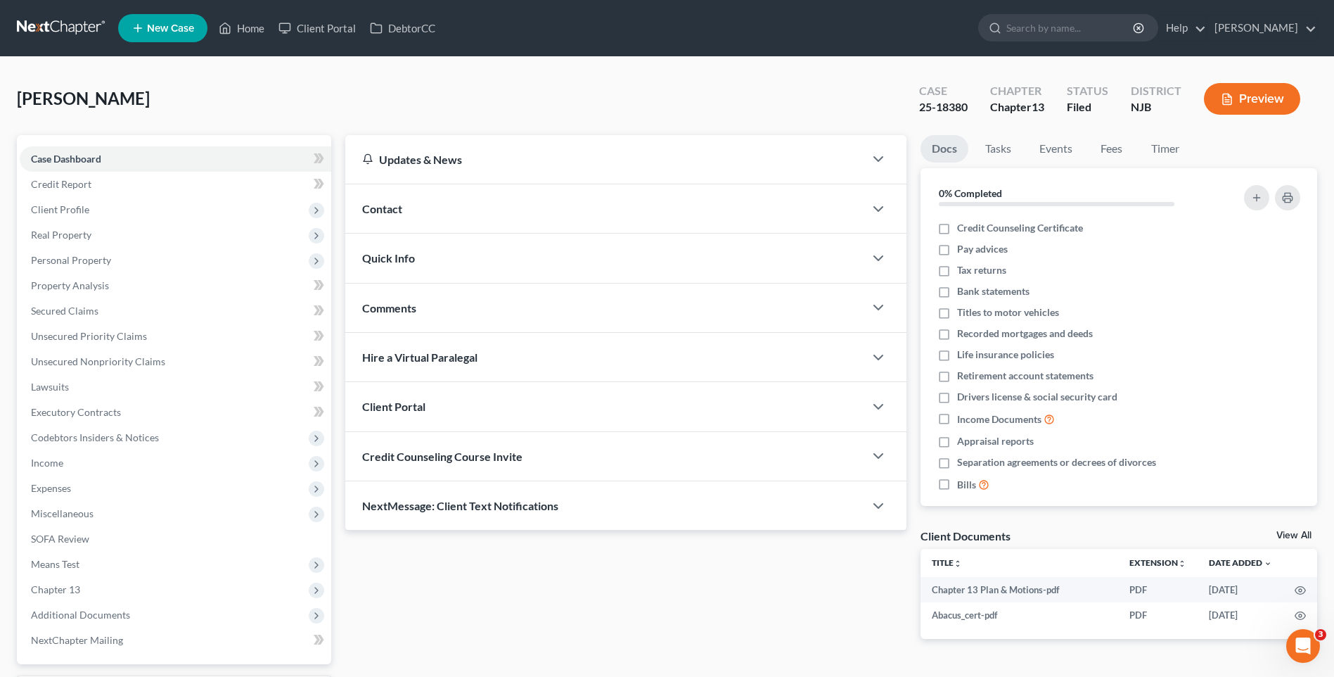
click at [1253, 102] on button "Preview" at bounding box center [1252, 99] width 96 height 32
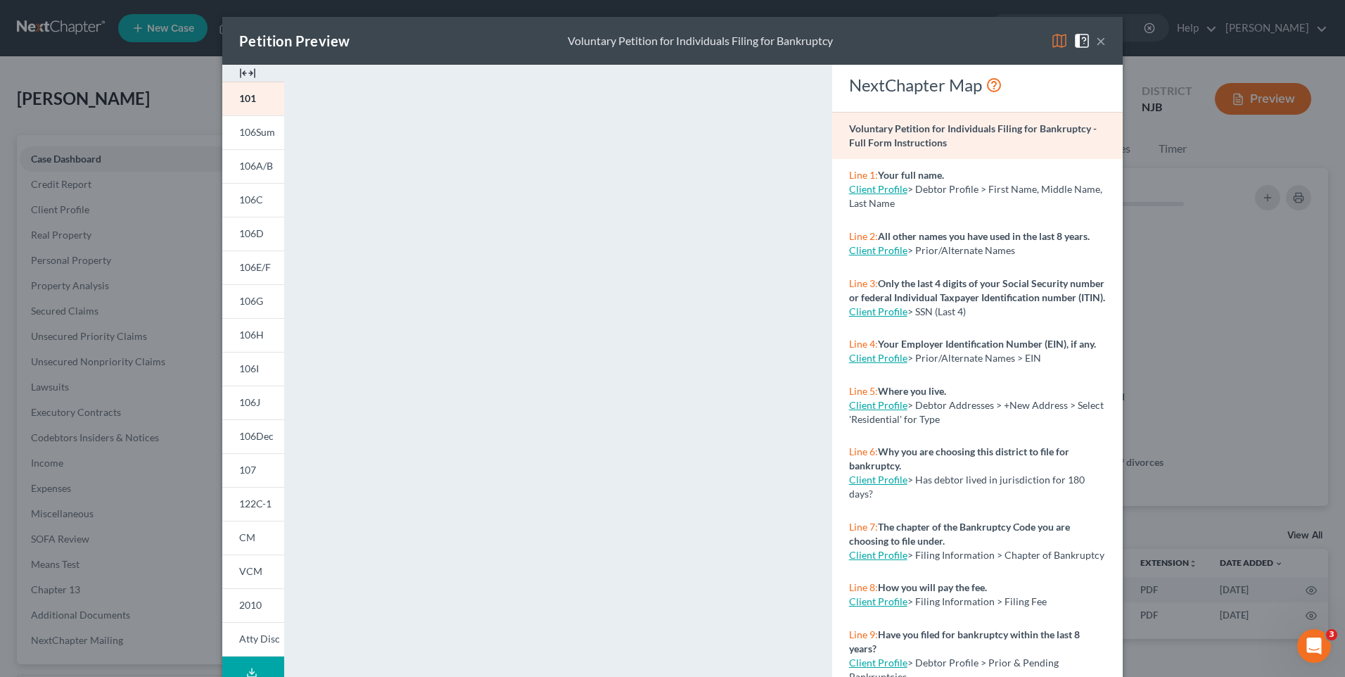
click at [1098, 39] on button "×" at bounding box center [1101, 40] width 10 height 17
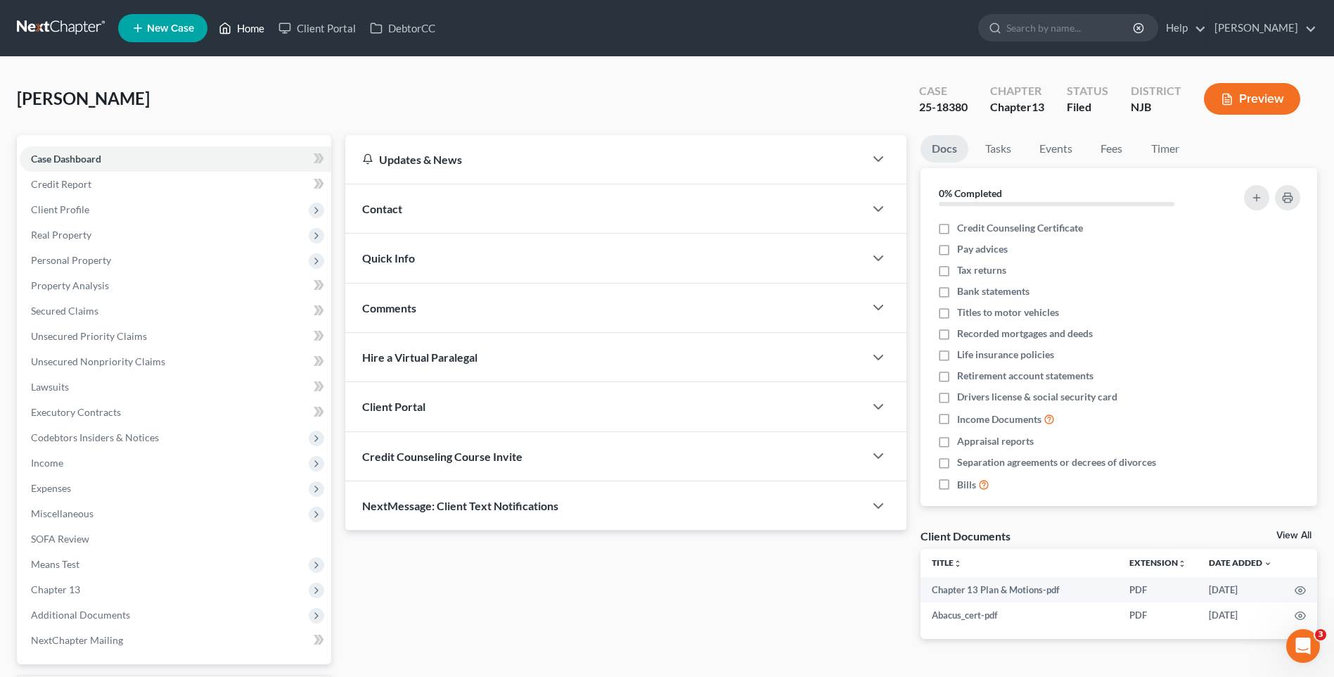
click at [254, 29] on link "Home" at bounding box center [242, 27] width 60 height 25
